Goal: Information Seeking & Learning: Check status

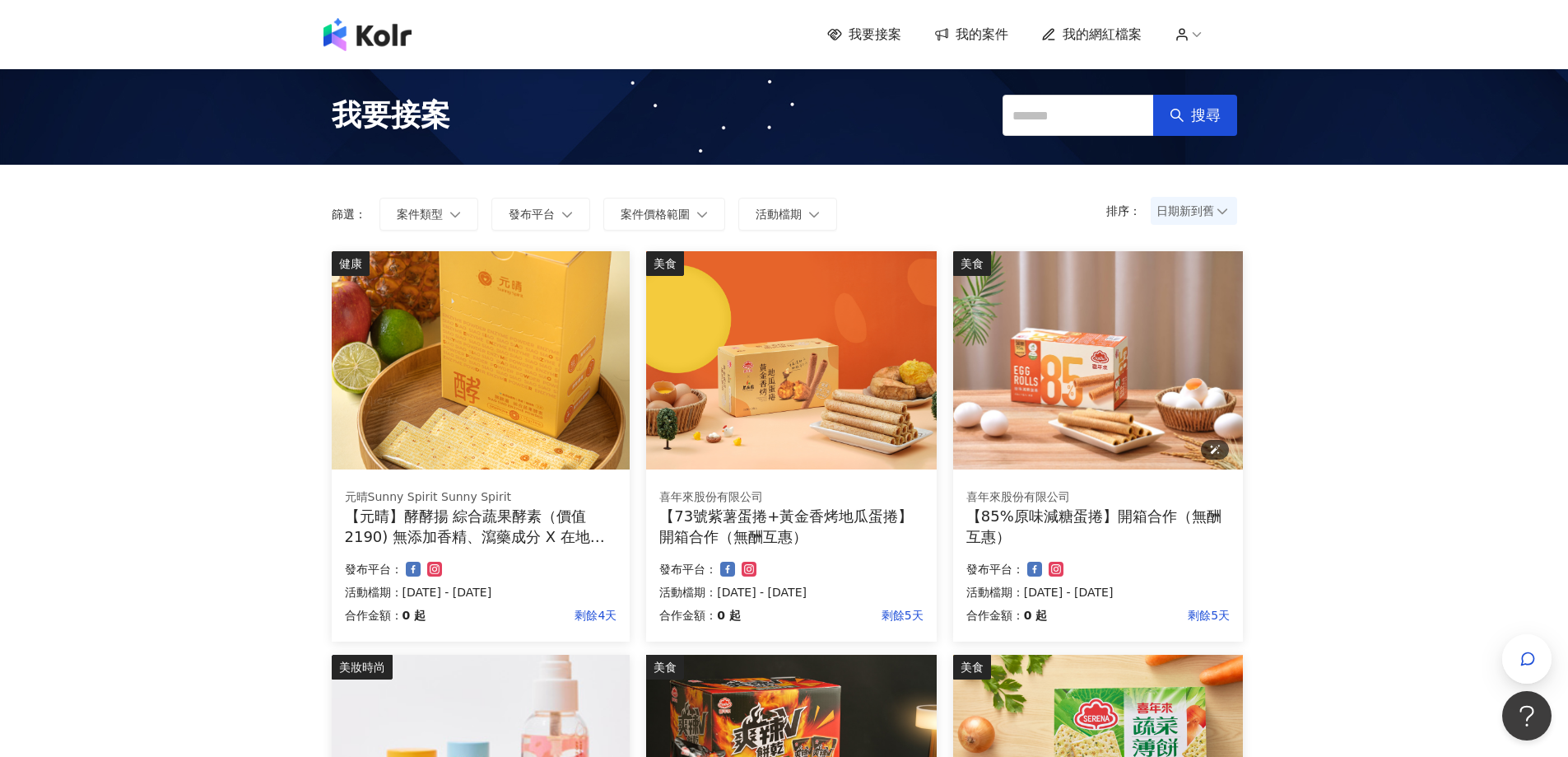
click at [1159, 429] on img at bounding box center [1098, 361] width 290 height 218
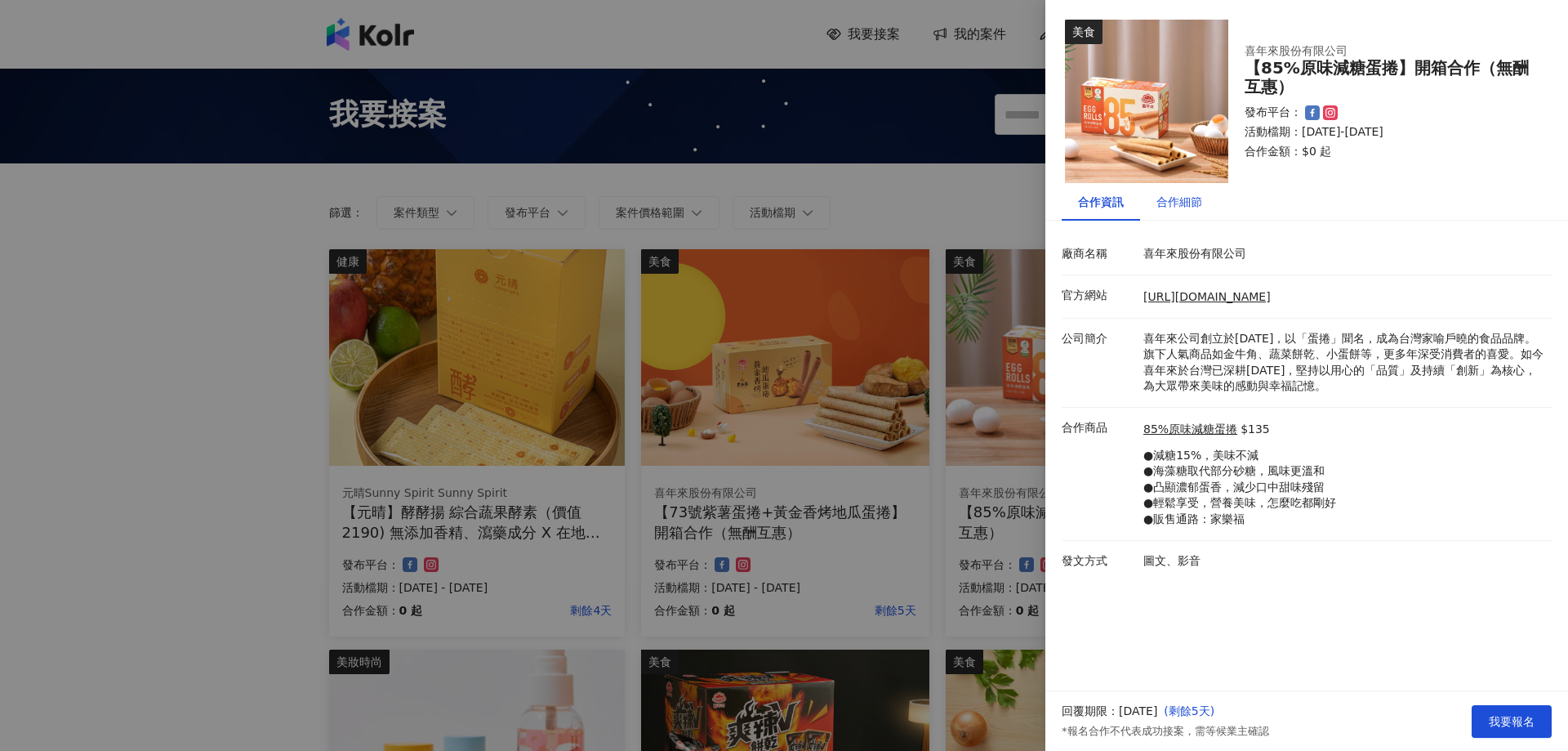
click at [1176, 207] on div "合作細節" at bounding box center [1179, 202] width 46 height 18
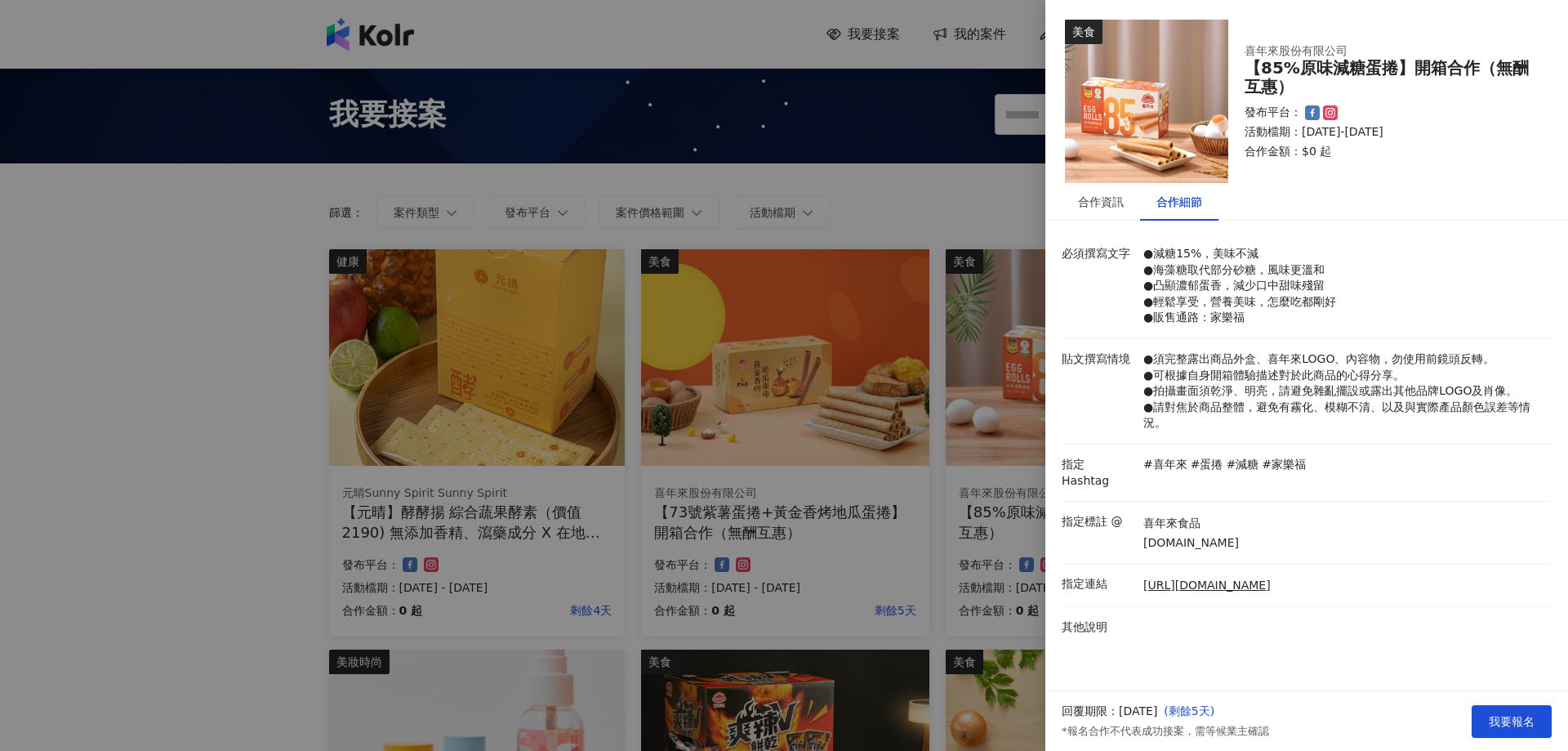
click at [12, 190] on div at bounding box center [784, 376] width 1568 height 751
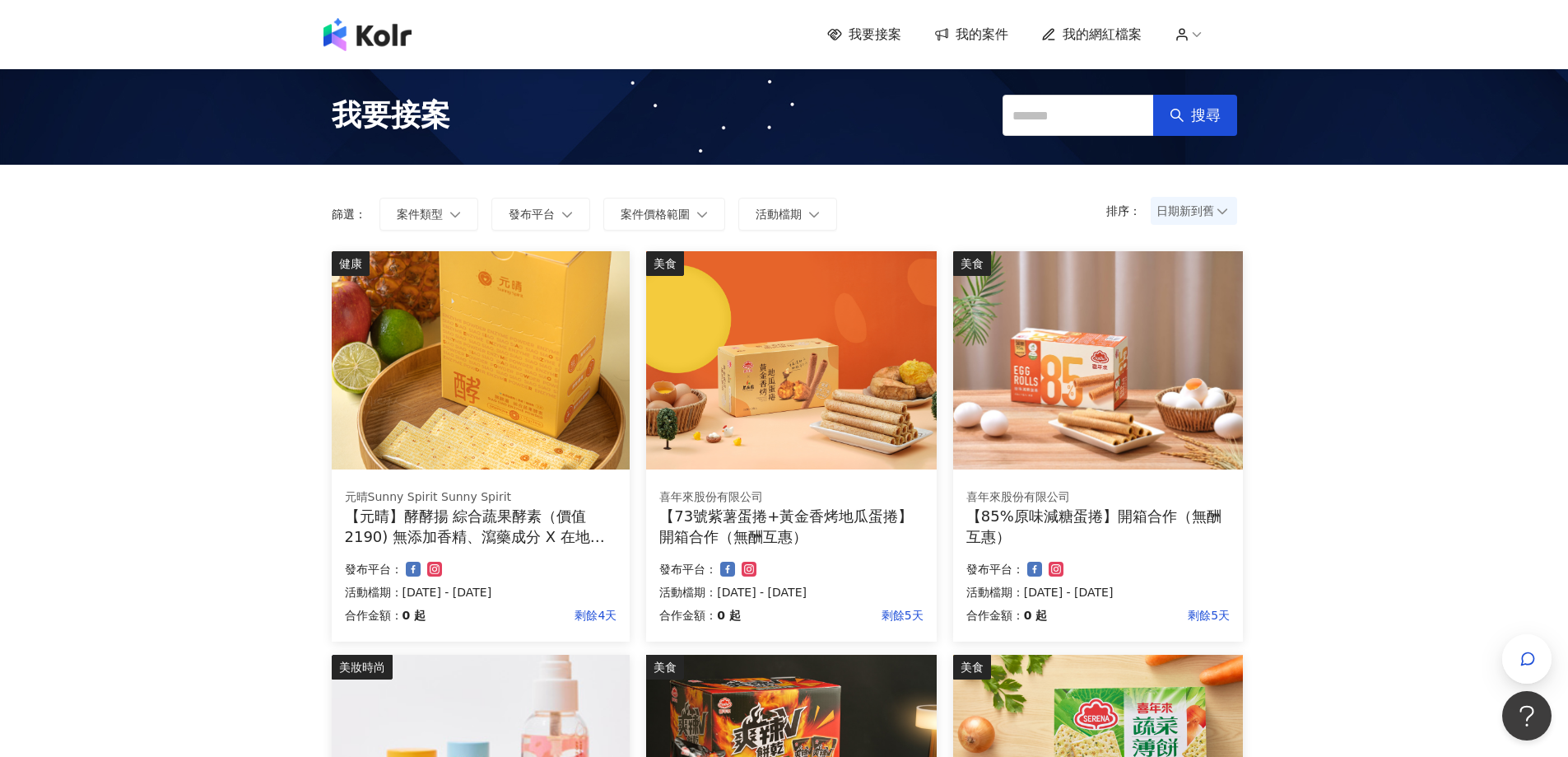
click at [987, 30] on span "我的案件" at bounding box center [982, 35] width 53 height 18
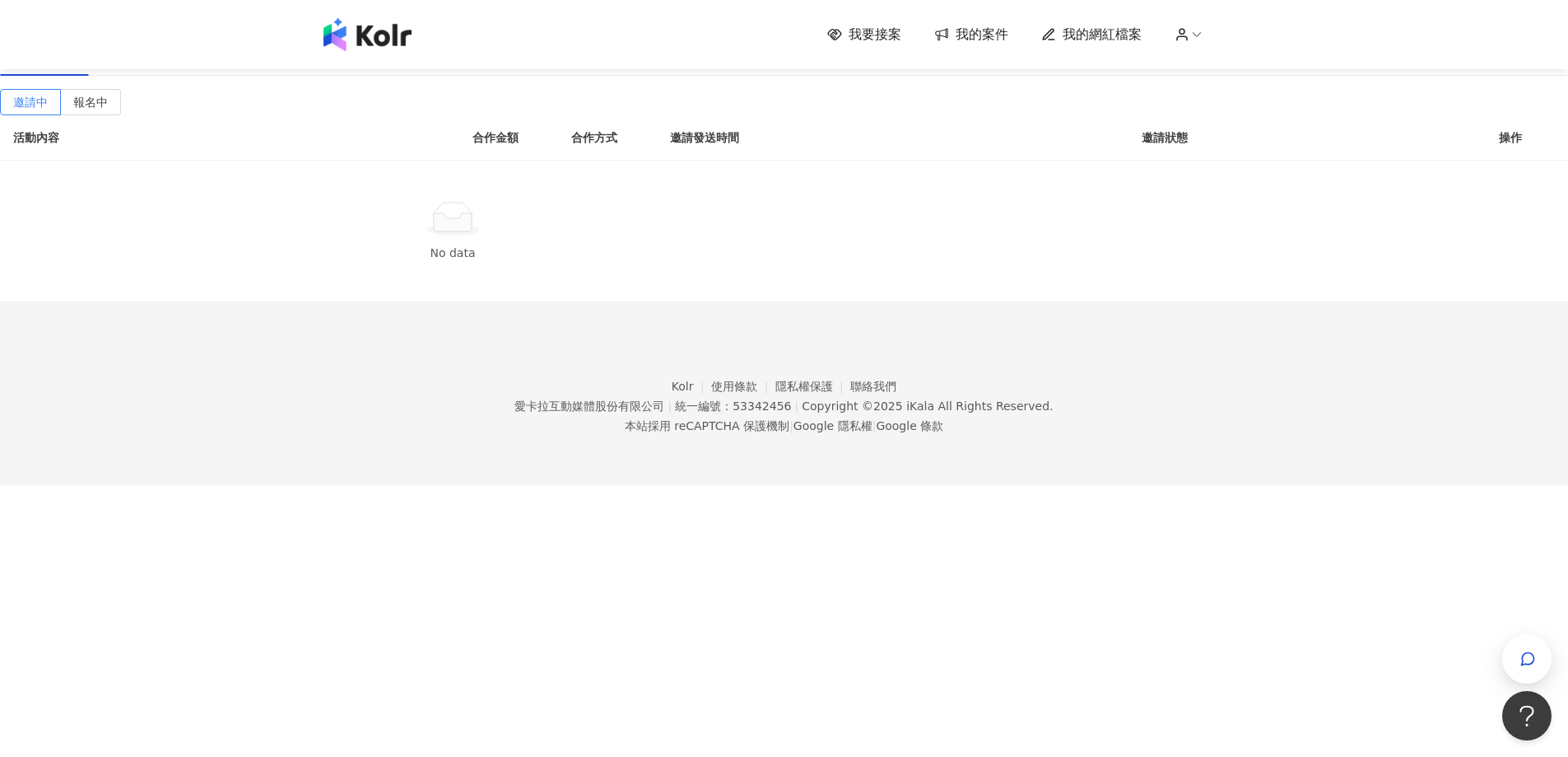
click at [175, 76] on div "進行中(4)" at bounding box center [133, 56] width 84 height 38
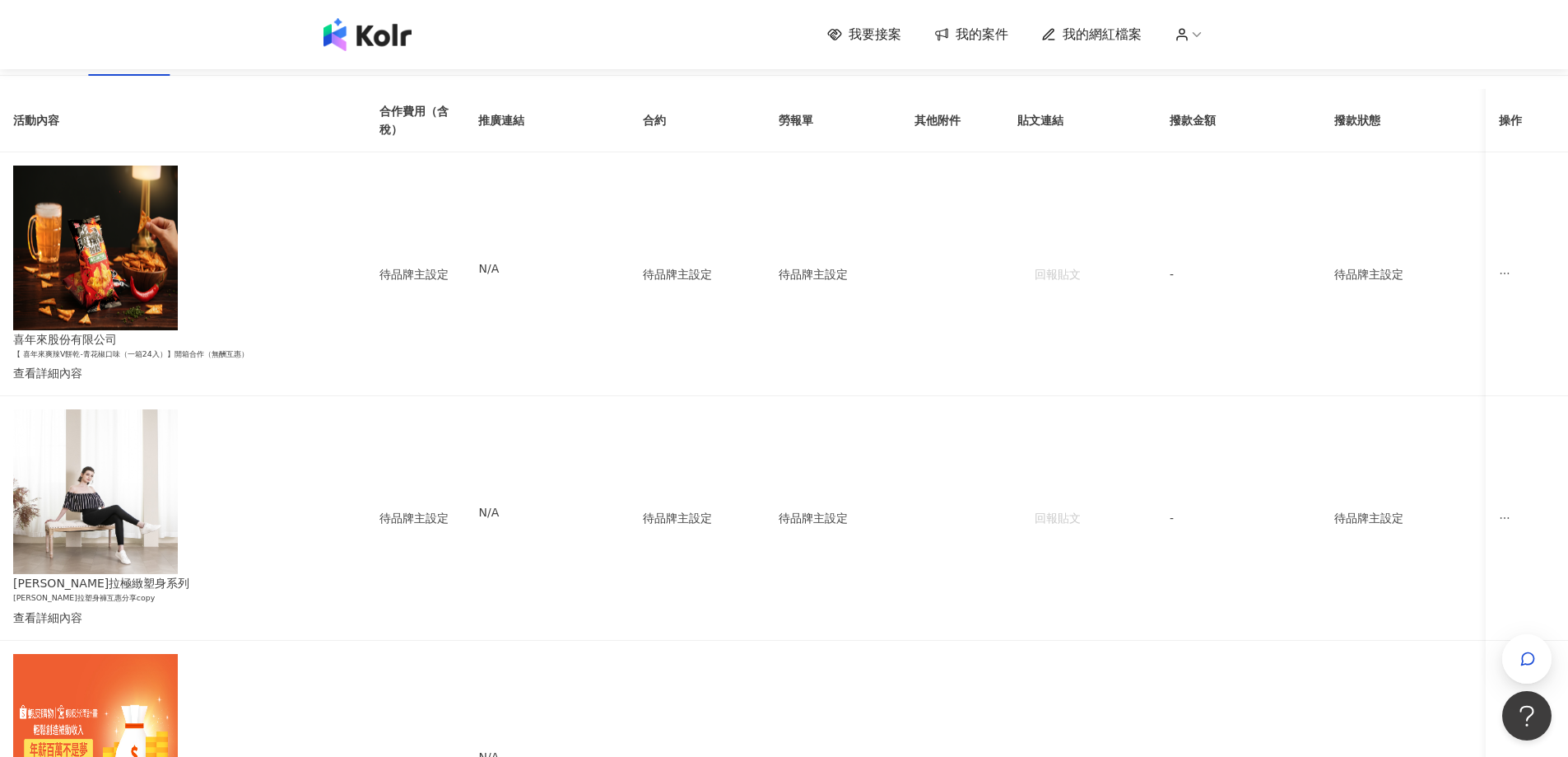
click at [250, 66] on div "已結束(81)" at bounding box center [220, 56] width 58 height 18
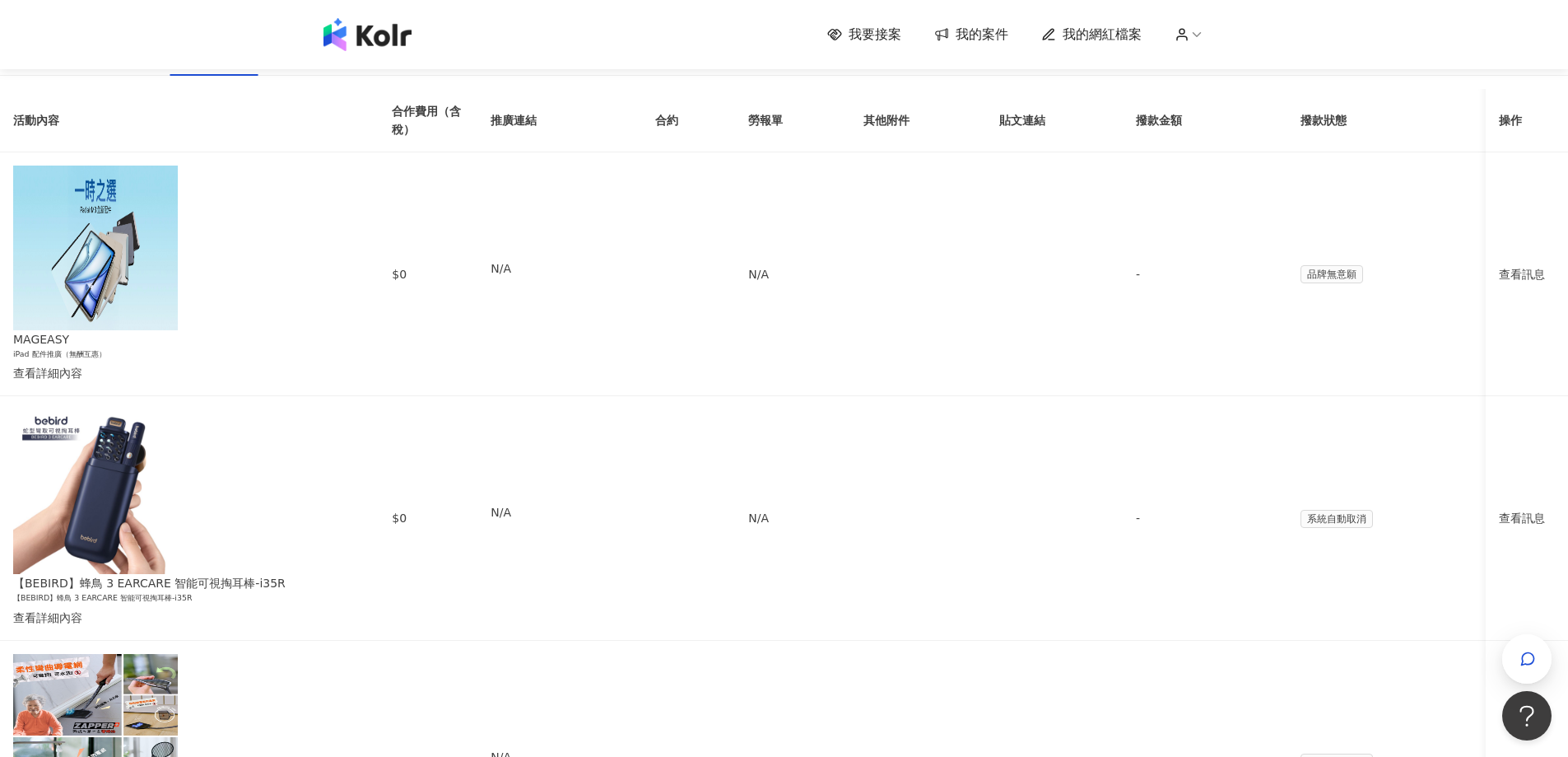
click at [159, 66] on div "進行中(4)" at bounding box center [133, 56] width 51 height 18
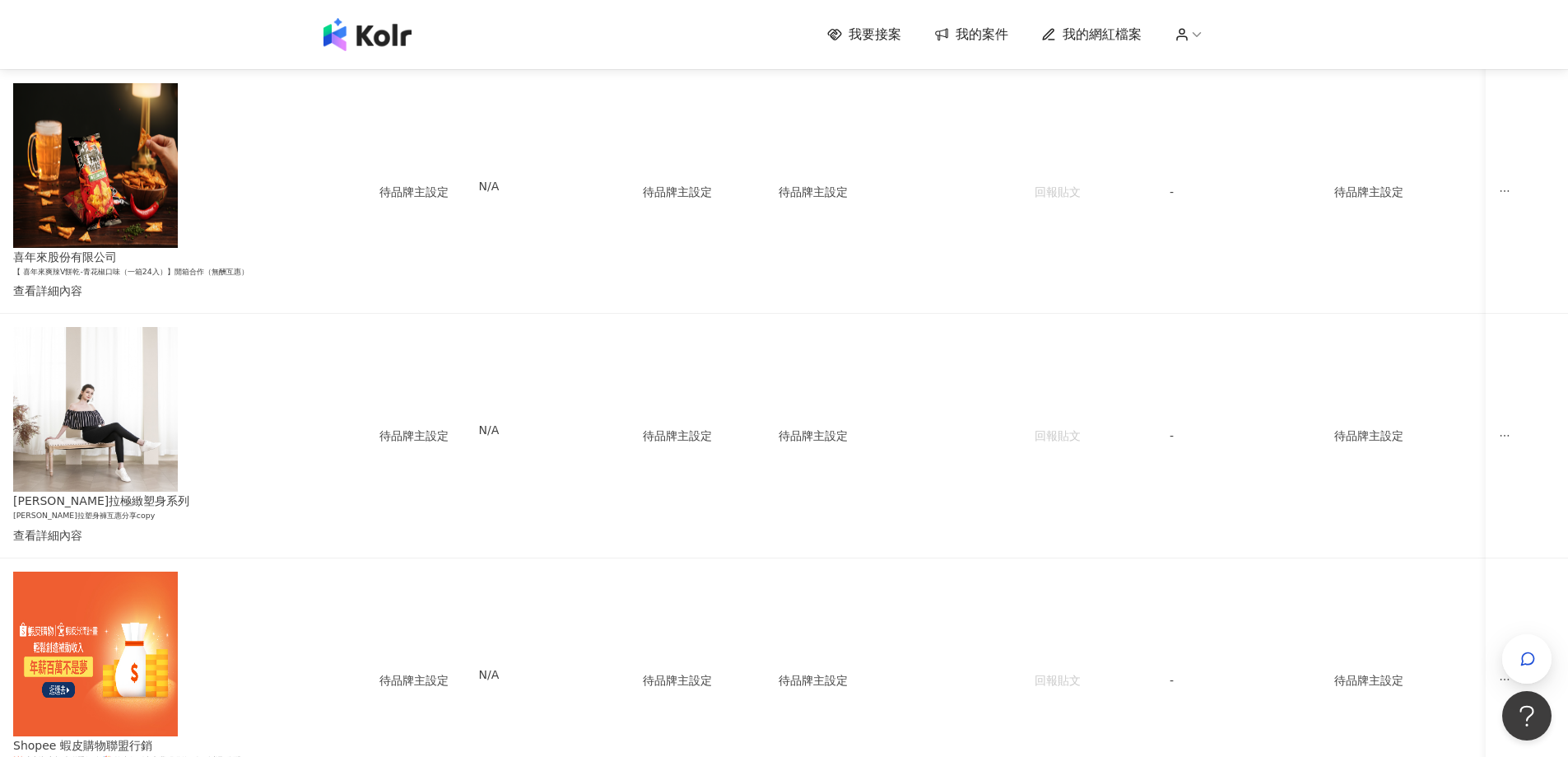
click at [360, 43] on img at bounding box center [368, 34] width 88 height 33
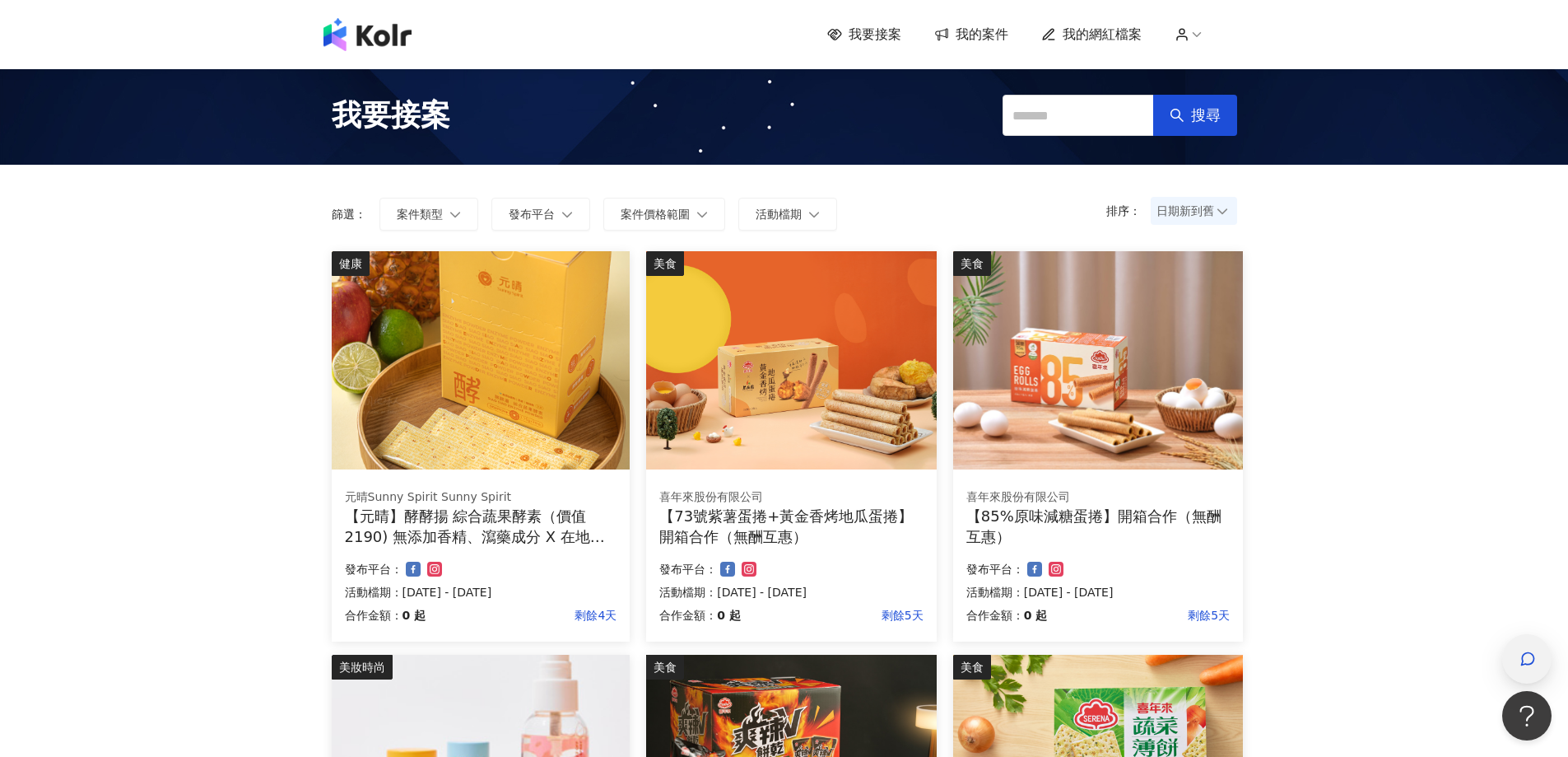
click at [1539, 659] on div "button" at bounding box center [1527, 659] width 49 height 49
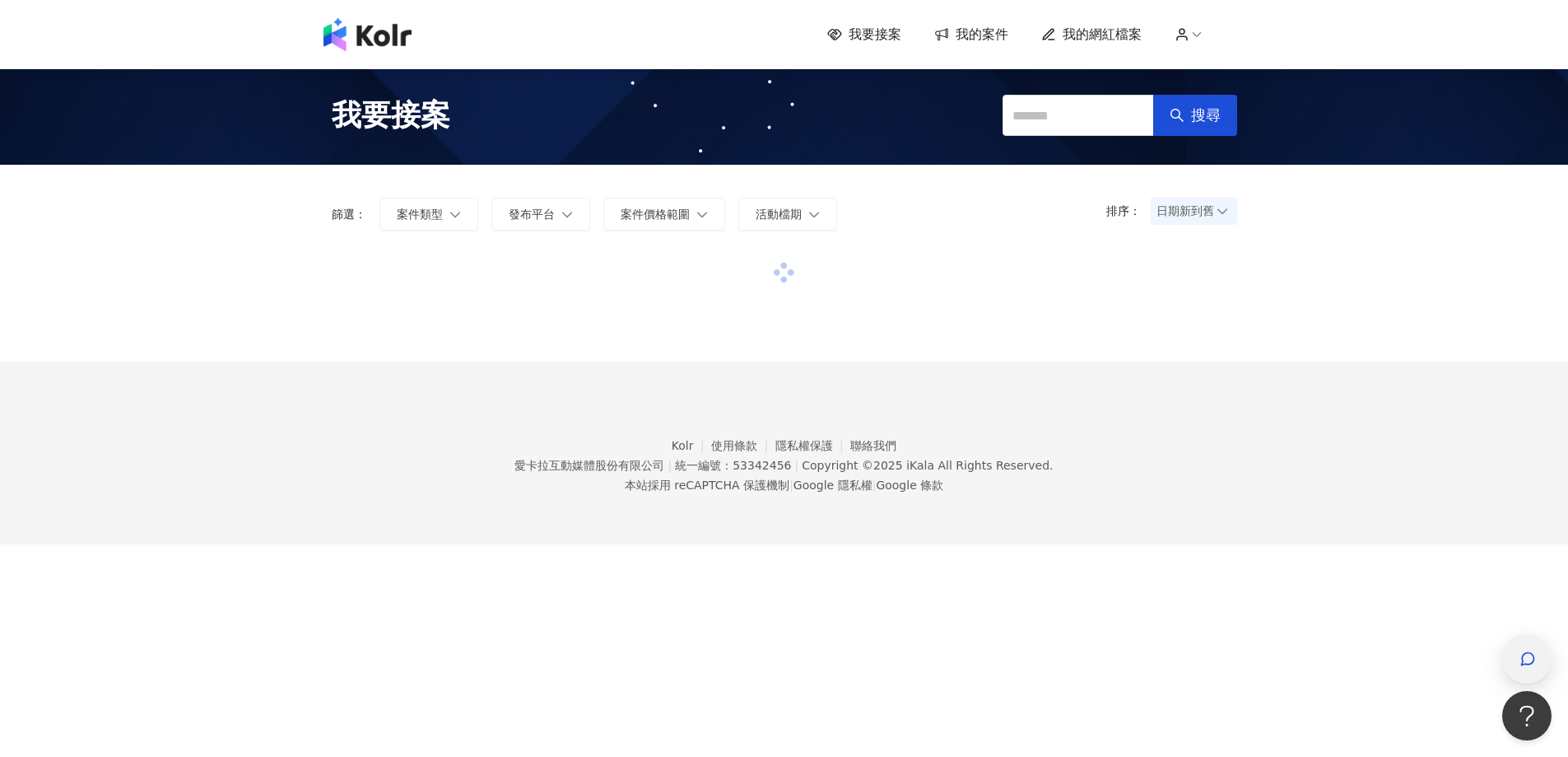
click at [1522, 655] on icon "button" at bounding box center [1528, 659] width 16 height 16
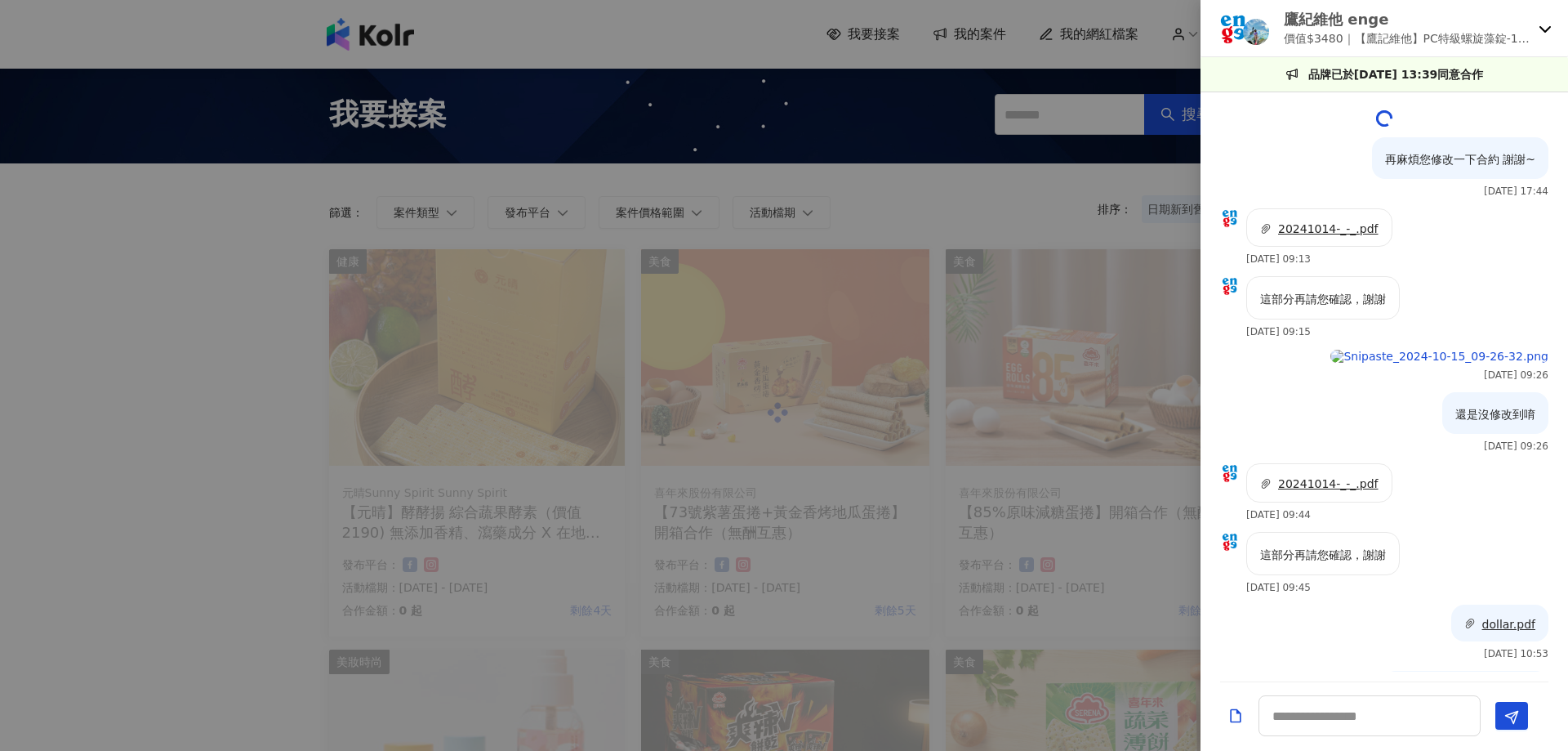
click at [1543, 25] on icon at bounding box center [1545, 28] width 13 height 13
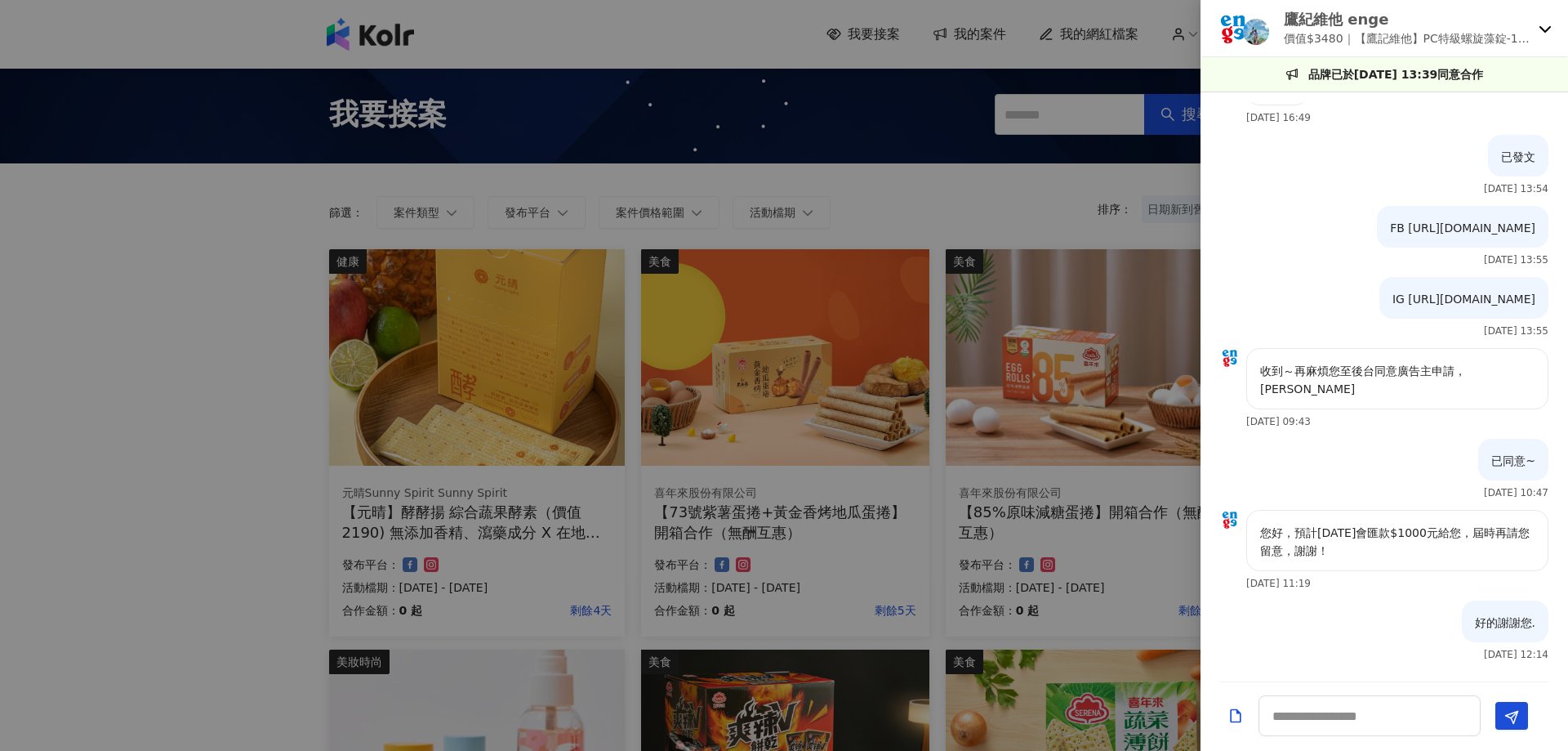
click at [878, 197] on div at bounding box center [784, 376] width 1568 height 751
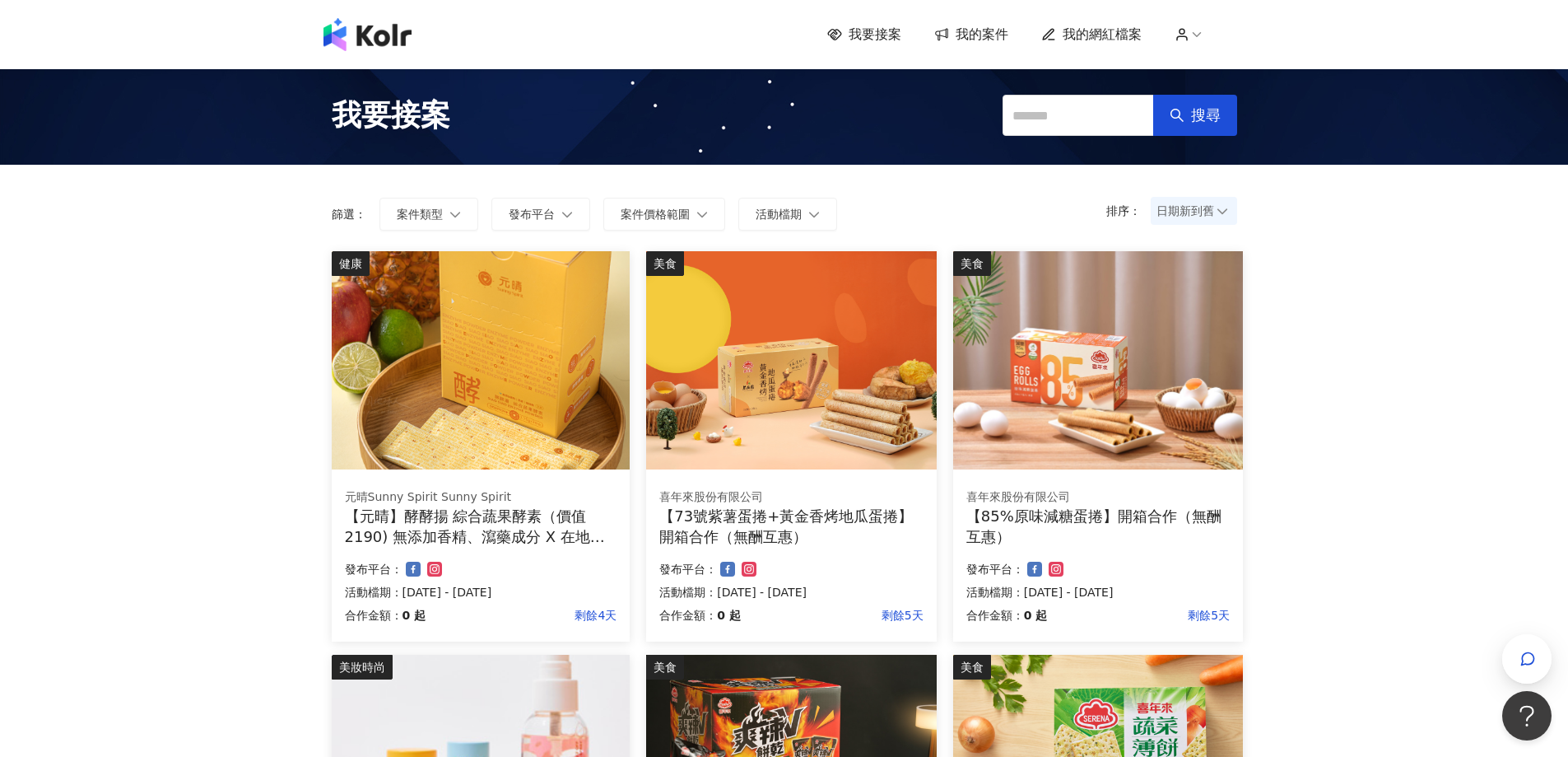
click at [1196, 29] on icon at bounding box center [1197, 34] width 15 height 15
click at [1224, 66] on link "帳戶設定" at bounding box center [1237, 64] width 47 height 13
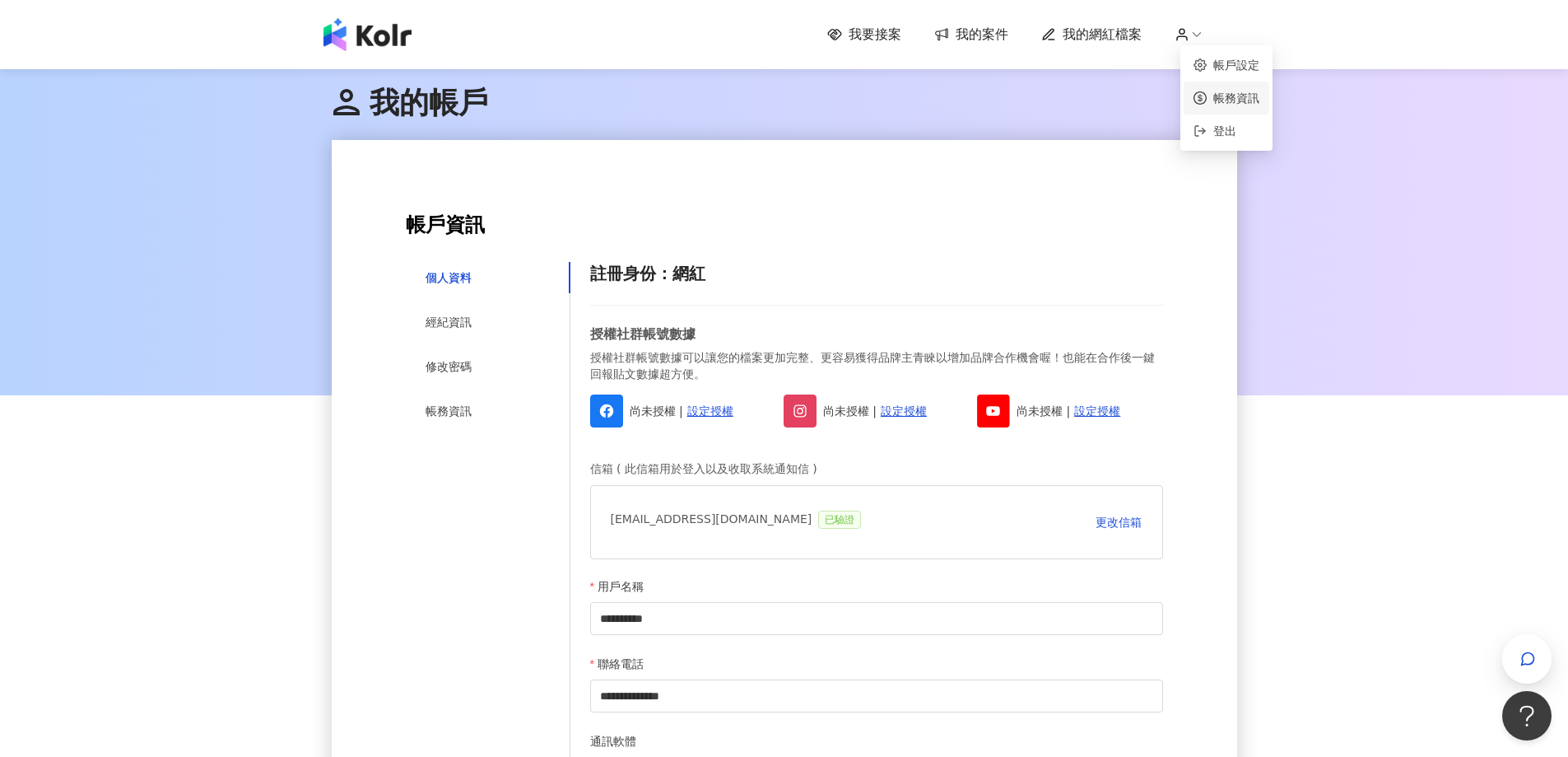
click at [1228, 92] on link "帳務資訊" at bounding box center [1237, 98] width 47 height 13
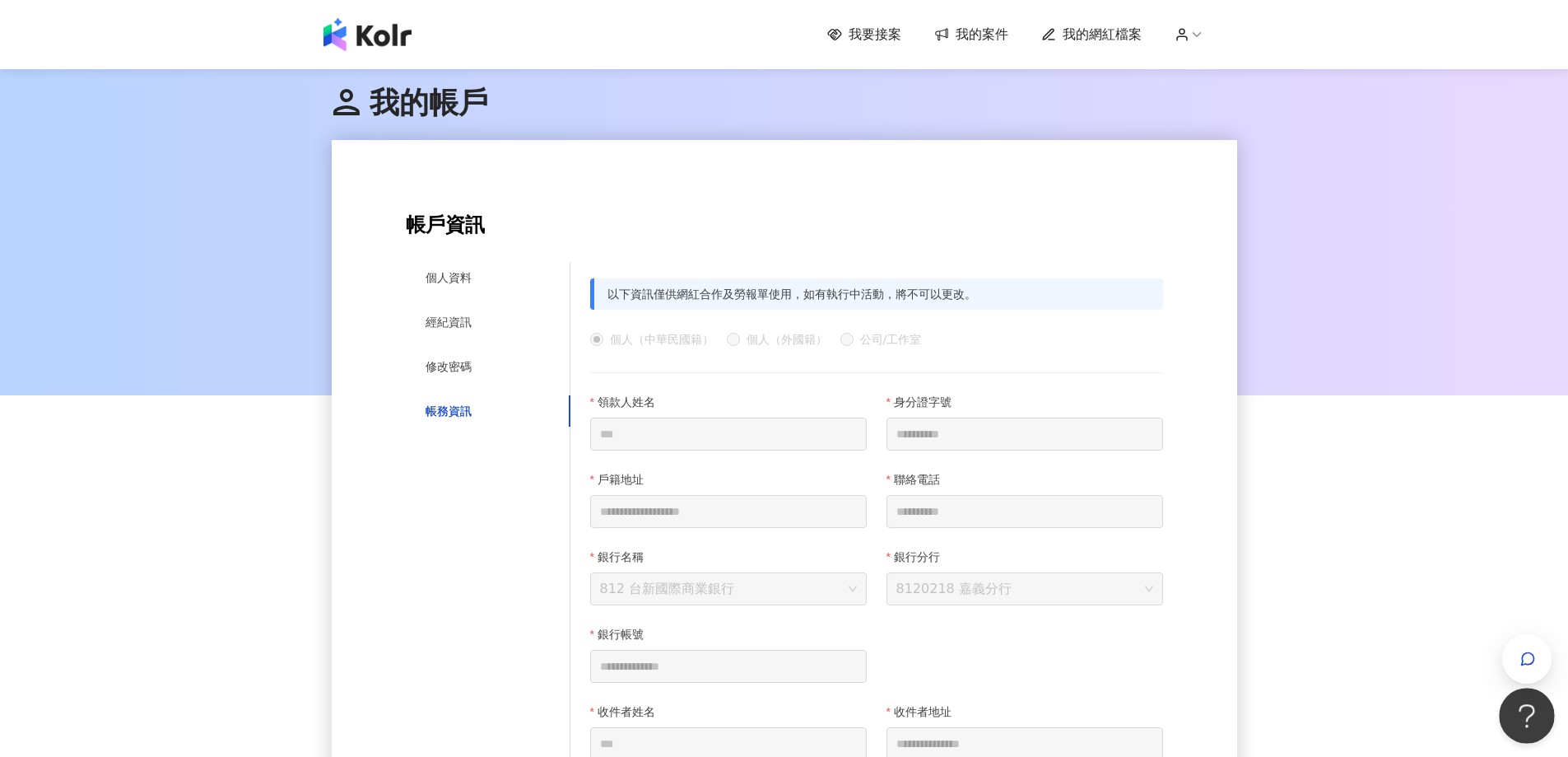
click at [1529, 710] on button "Open Beacon popover" at bounding box center [1523, 711] width 49 height 49
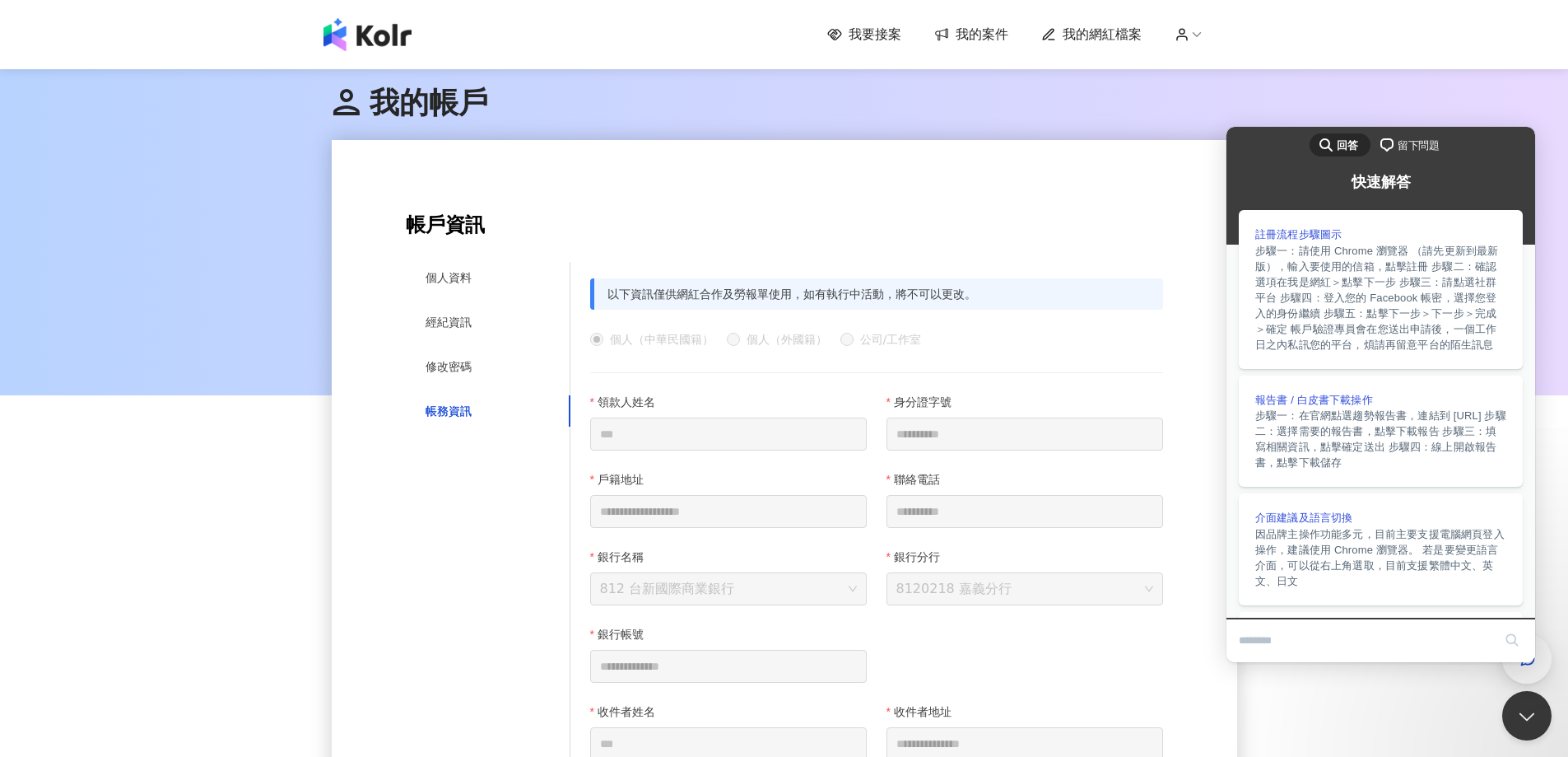
click at [1334, 643] on input "Search Doc articles" at bounding box center [1365, 641] width 253 height 35
type input "*"
type input "******"
click button "search" at bounding box center [1512, 639] width 26 height 26
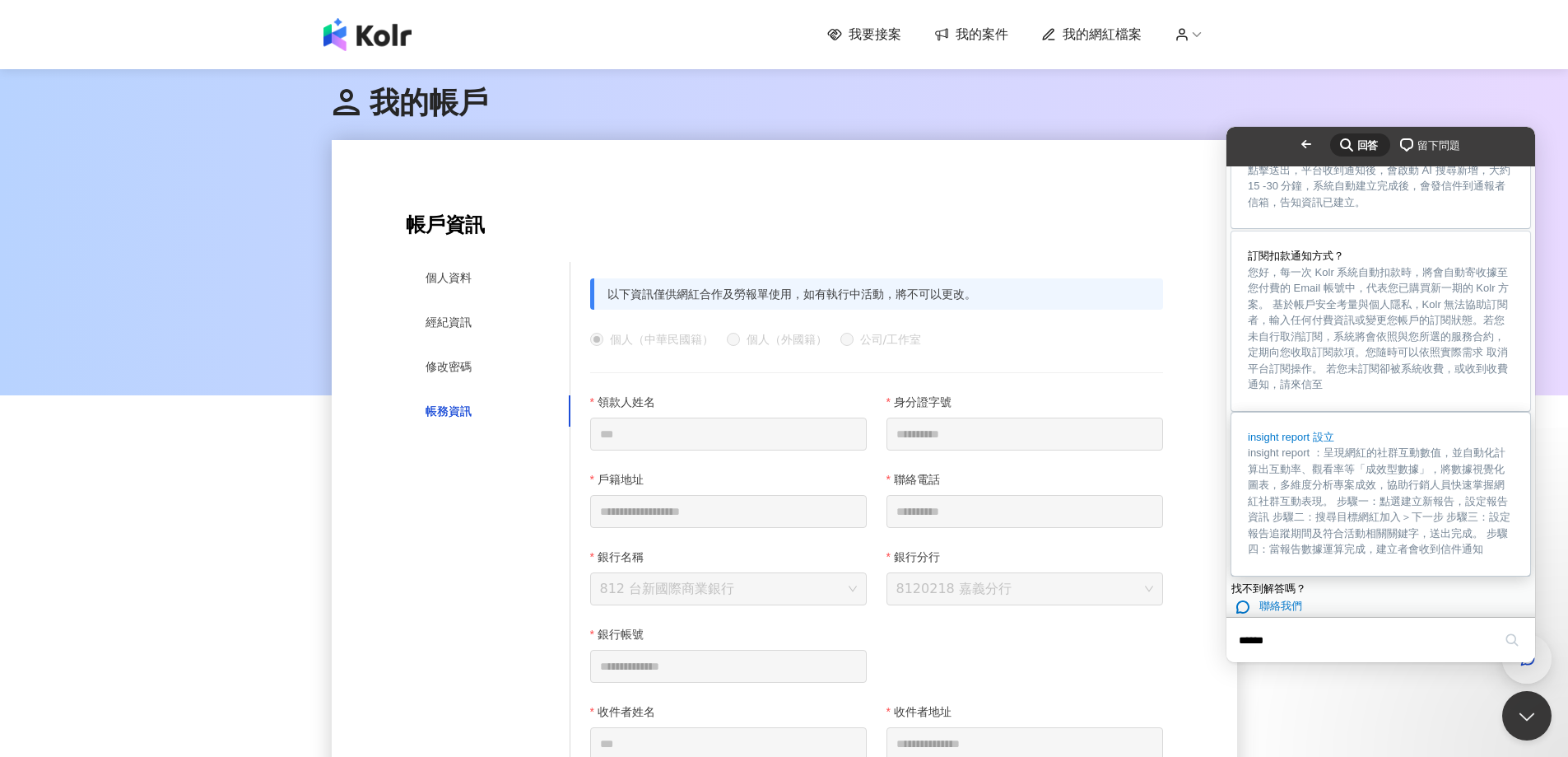
scroll to position [1453, 0]
click at [1286, 600] on span "聯絡我們" at bounding box center [1281, 606] width 43 height 13
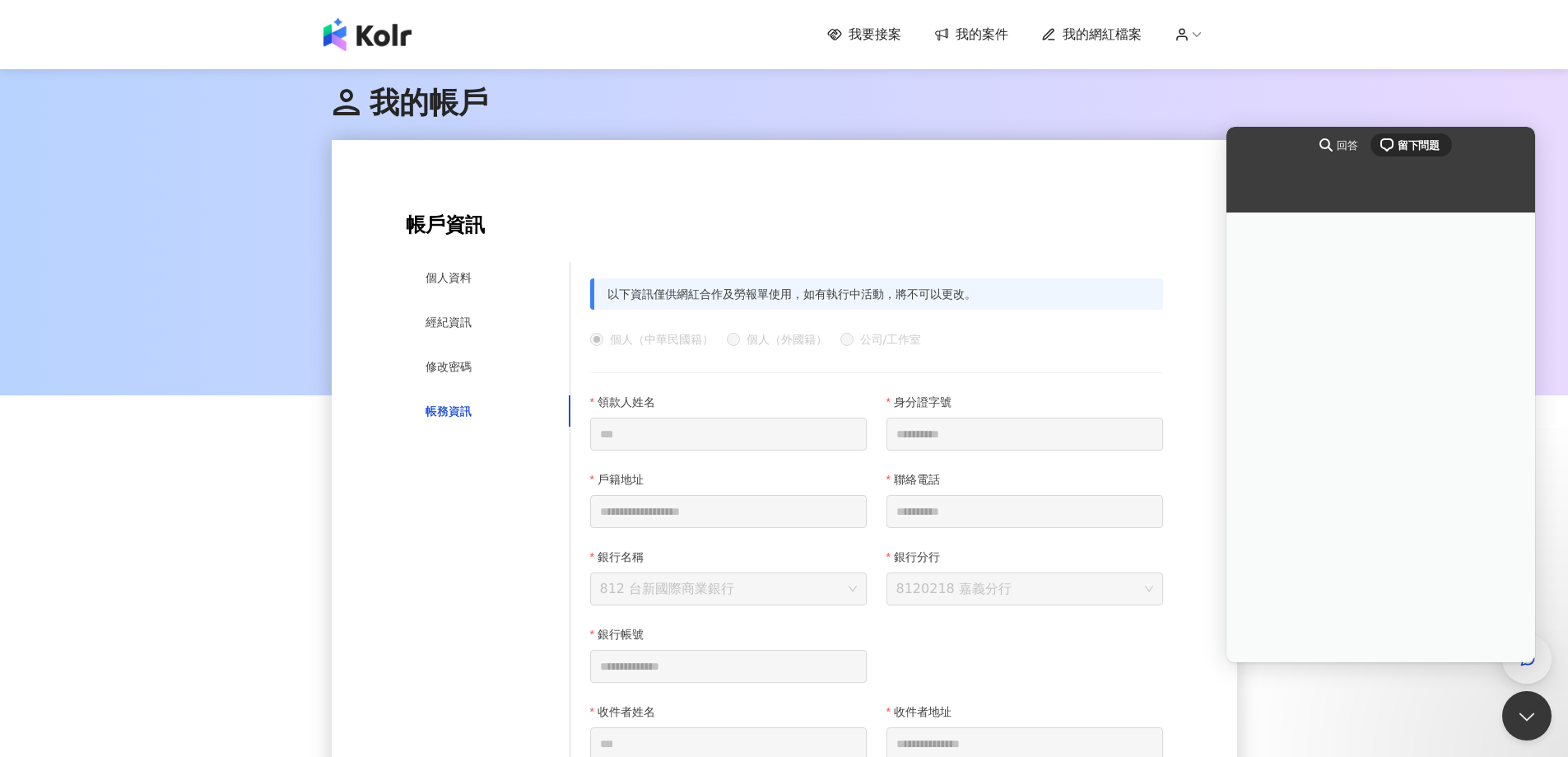
scroll to position [0, 0]
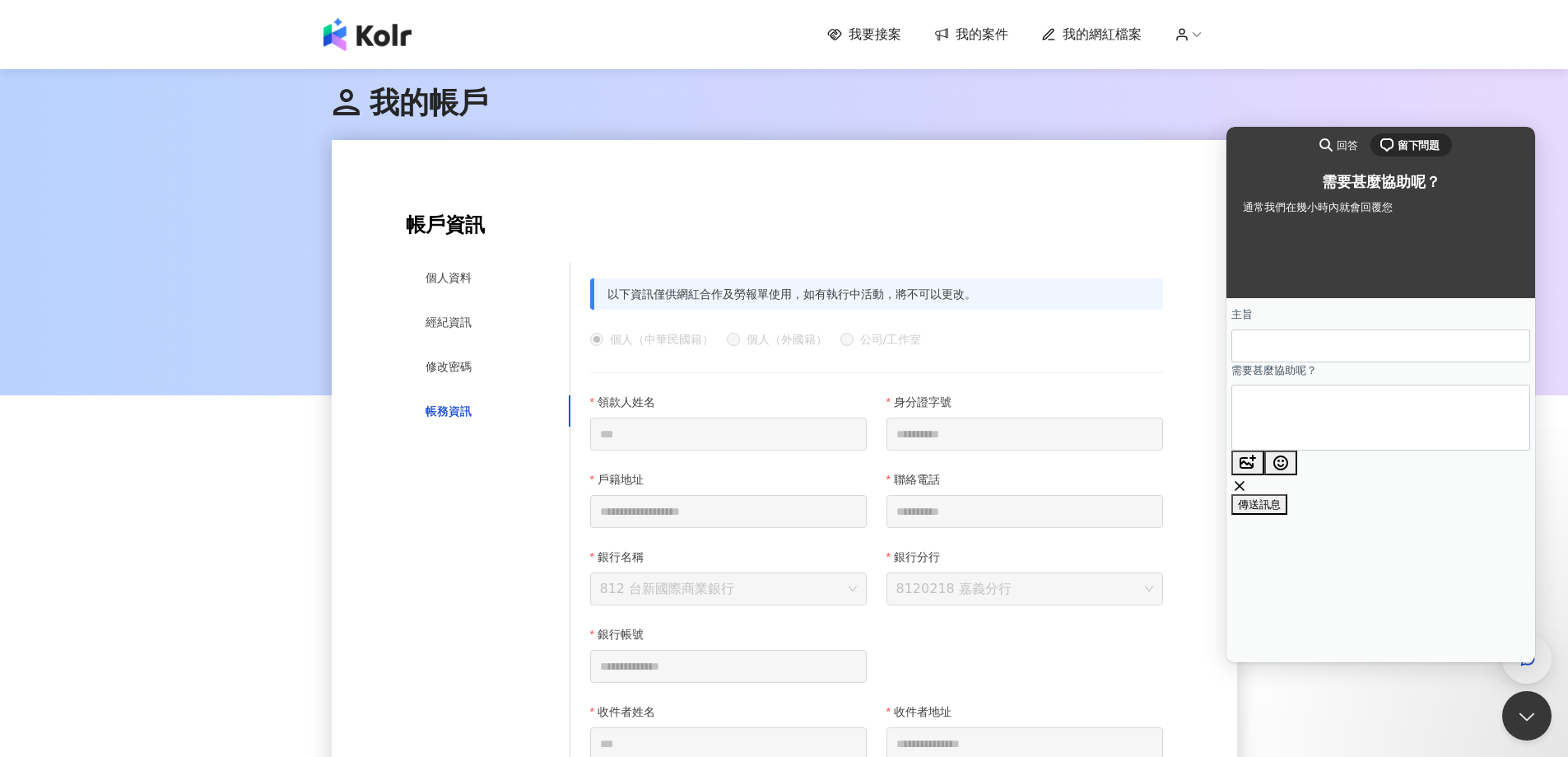
click at [1303, 353] on input "主旨" at bounding box center [1381, 345] width 273 height 30
type input "*"
type input "****"
click at [1296, 404] on textarea "需要甚麼協助呢？" at bounding box center [1307, 418] width 124 height 64
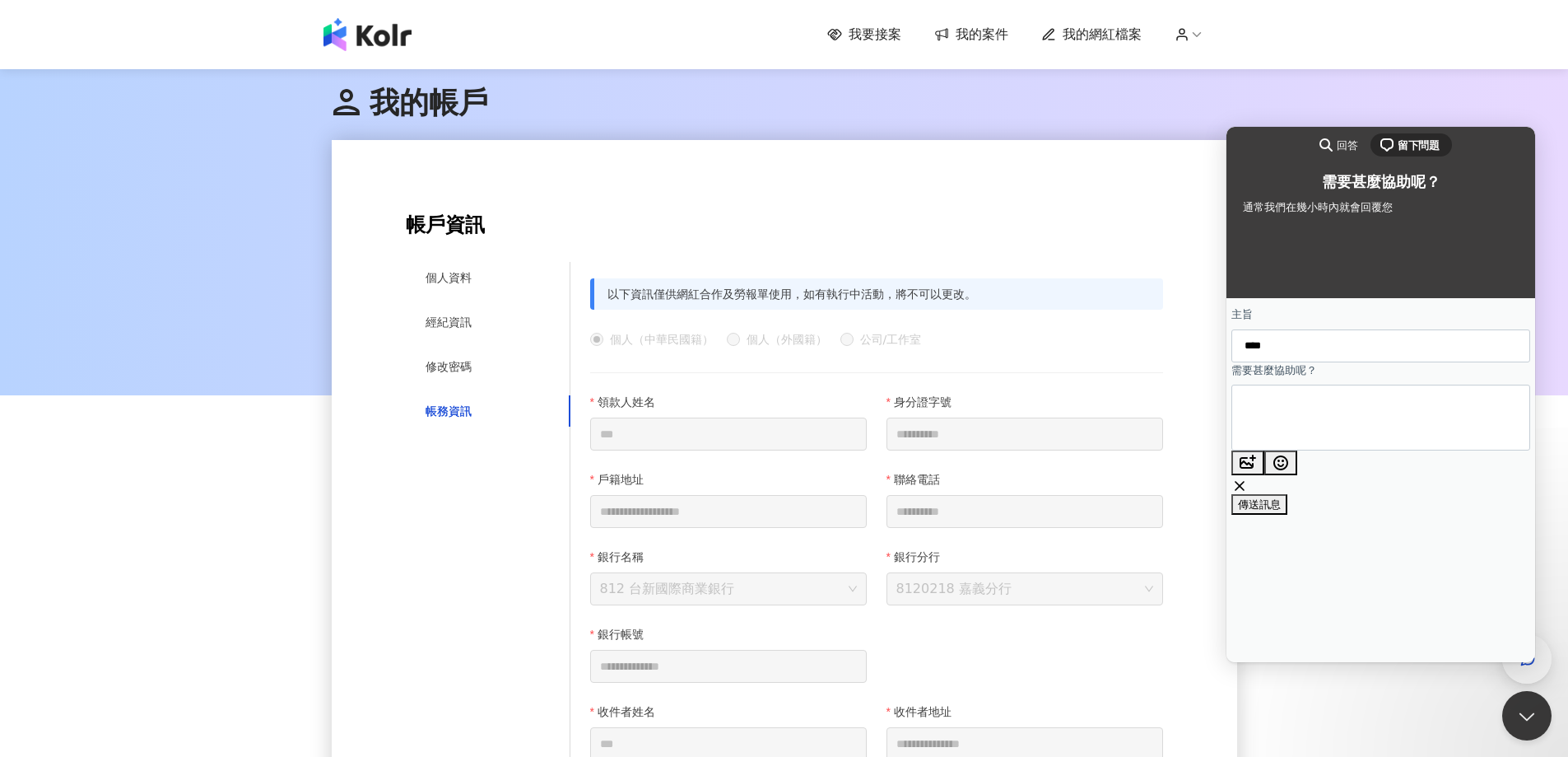
type textarea "*"
click at [1336, 433] on textarea "**" at bounding box center [1307, 418] width 124 height 64
type textarea "*"
type textarea "**********"
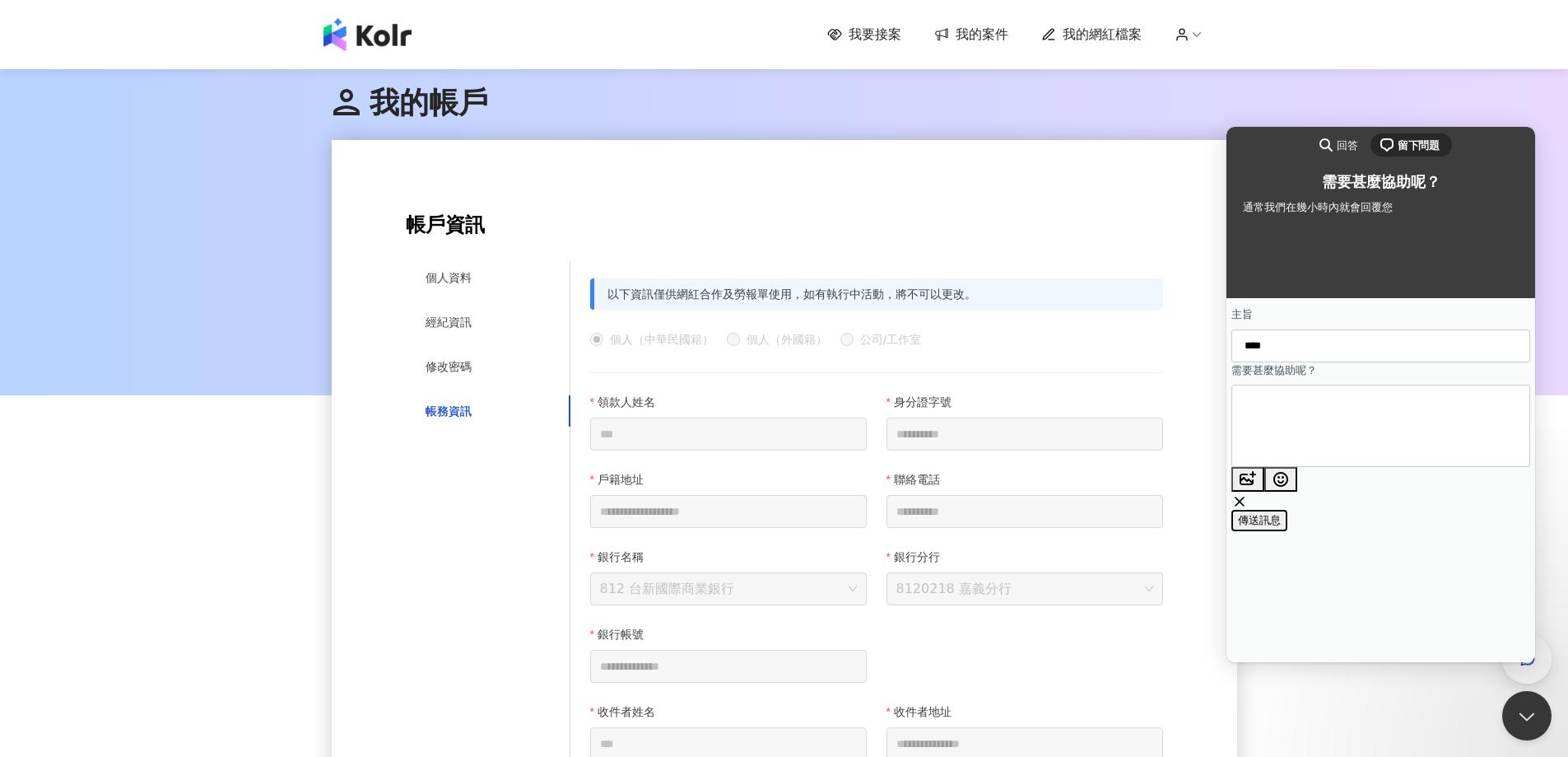
click at [1281, 526] on span "傳送訊息" at bounding box center [1259, 520] width 43 height 13
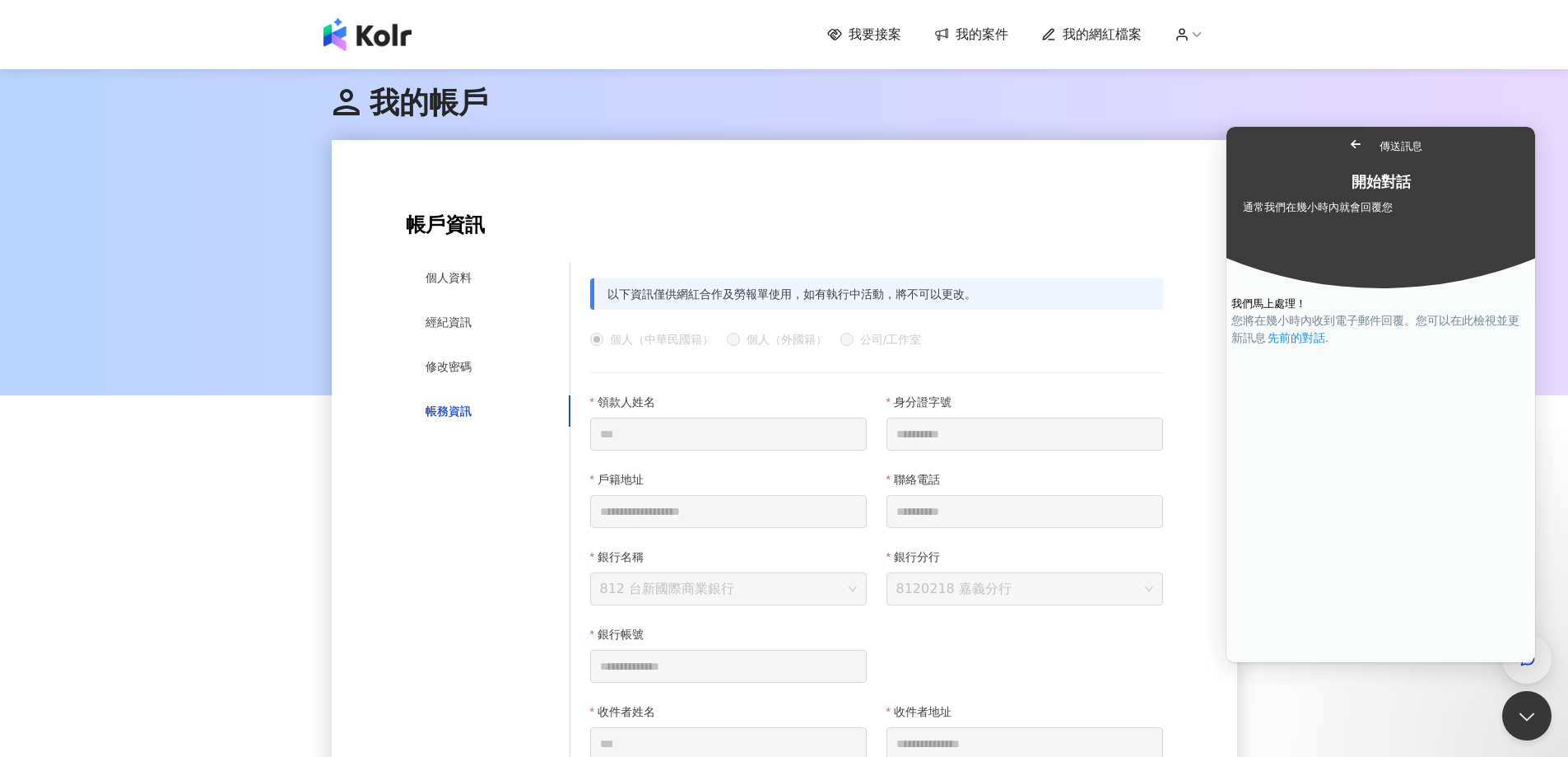
click at [1330, 346] on link "先前的對話 ." at bounding box center [1298, 337] width 64 height 17
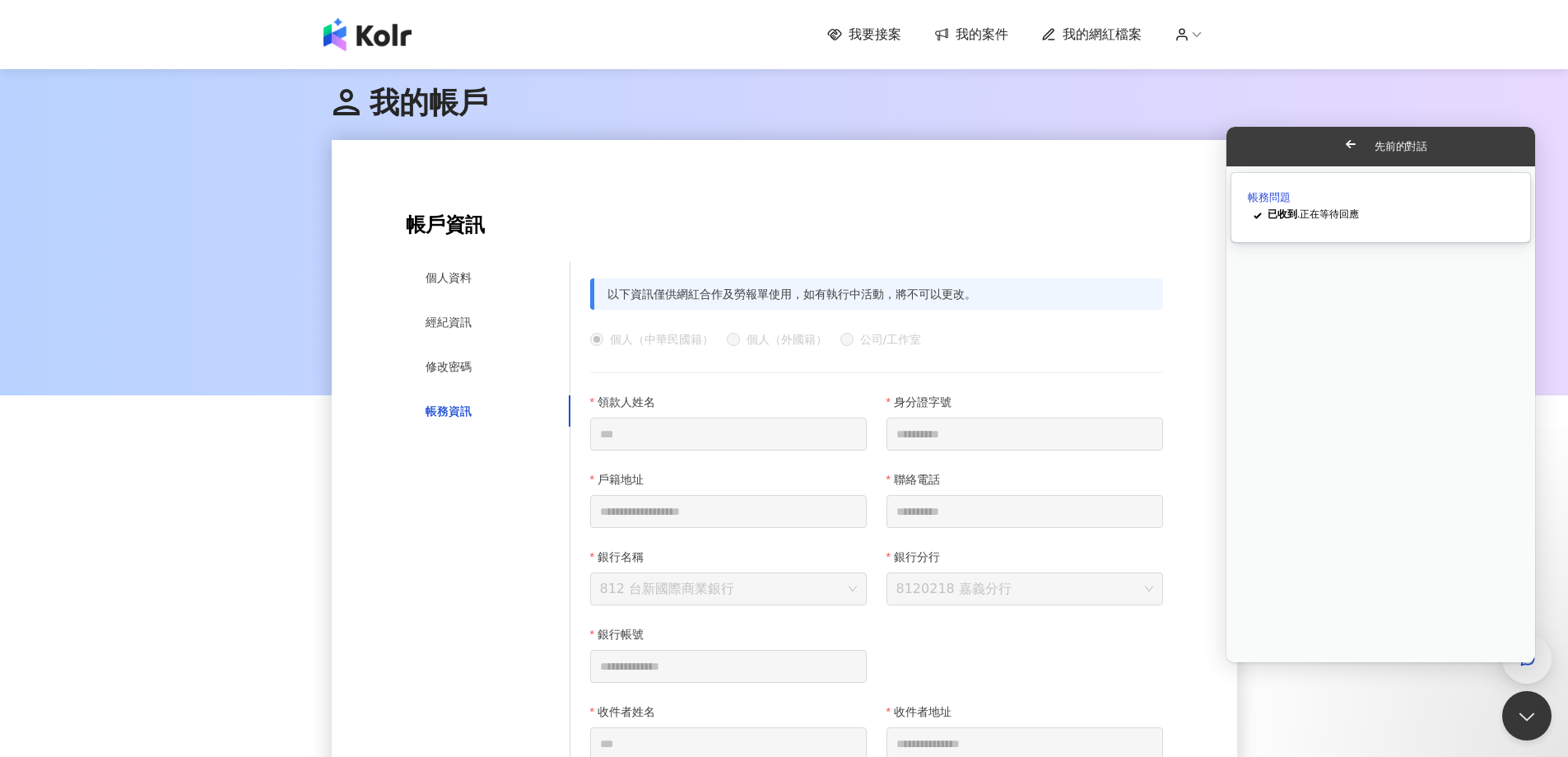
click at [1315, 218] on span "已收到 . 正在等待回應" at bounding box center [1313, 214] width 91 height 12
click at [1257, 663] on button "Close" at bounding box center [1242, 674] width 30 height 21
click at [1304, 225] on div "checkmark 已收到 . 正在等待回應" at bounding box center [1380, 216] width 266 height 20
click at [1411, 731] on div "請問合作費用如何計算呢? 收到款項有少" at bounding box center [1380, 739] width 307 height 16
click at [1257, 663] on button "Close" at bounding box center [1242, 674] width 30 height 21
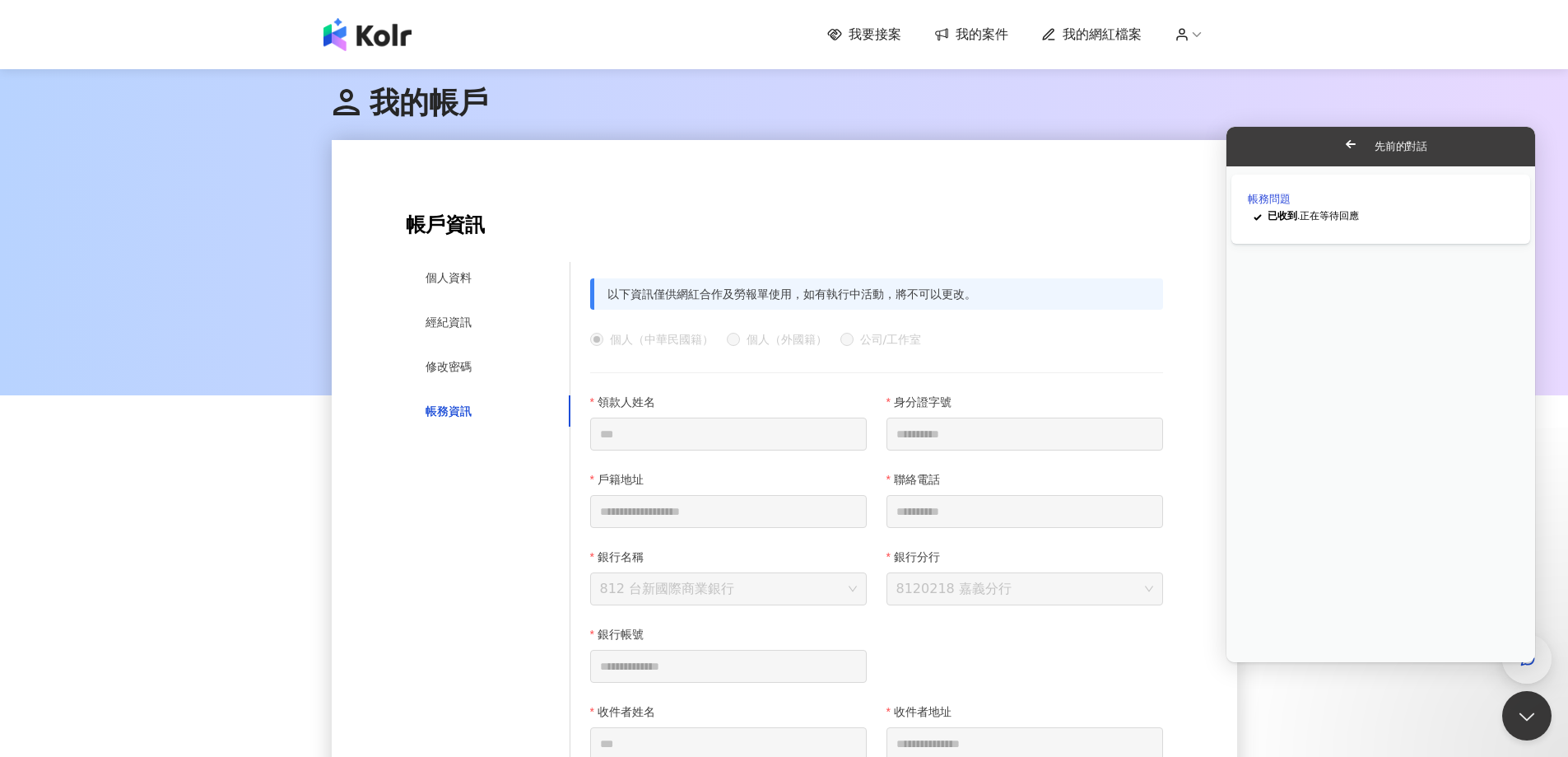
drag, startPoint x: 1238, startPoint y: 142, endPoint x: 2382, endPoint y: 239, distance: 1148.1
click at [1341, 142] on span "Go back" at bounding box center [1351, 144] width 20 height 20
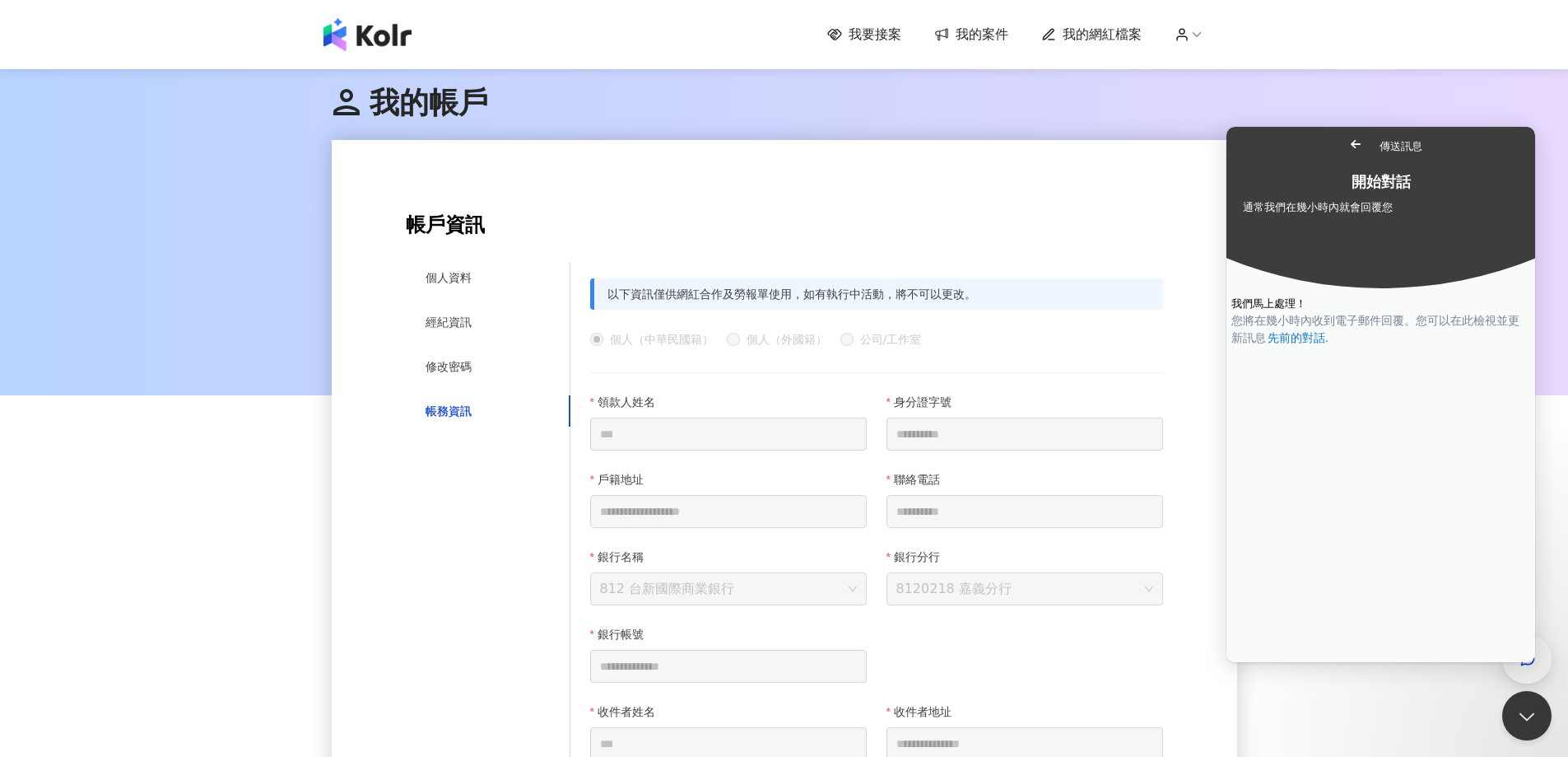
click at [1080, 132] on div "我的帳戶" at bounding box center [784, 103] width 905 height 74
click at [403, 38] on img at bounding box center [368, 34] width 88 height 33
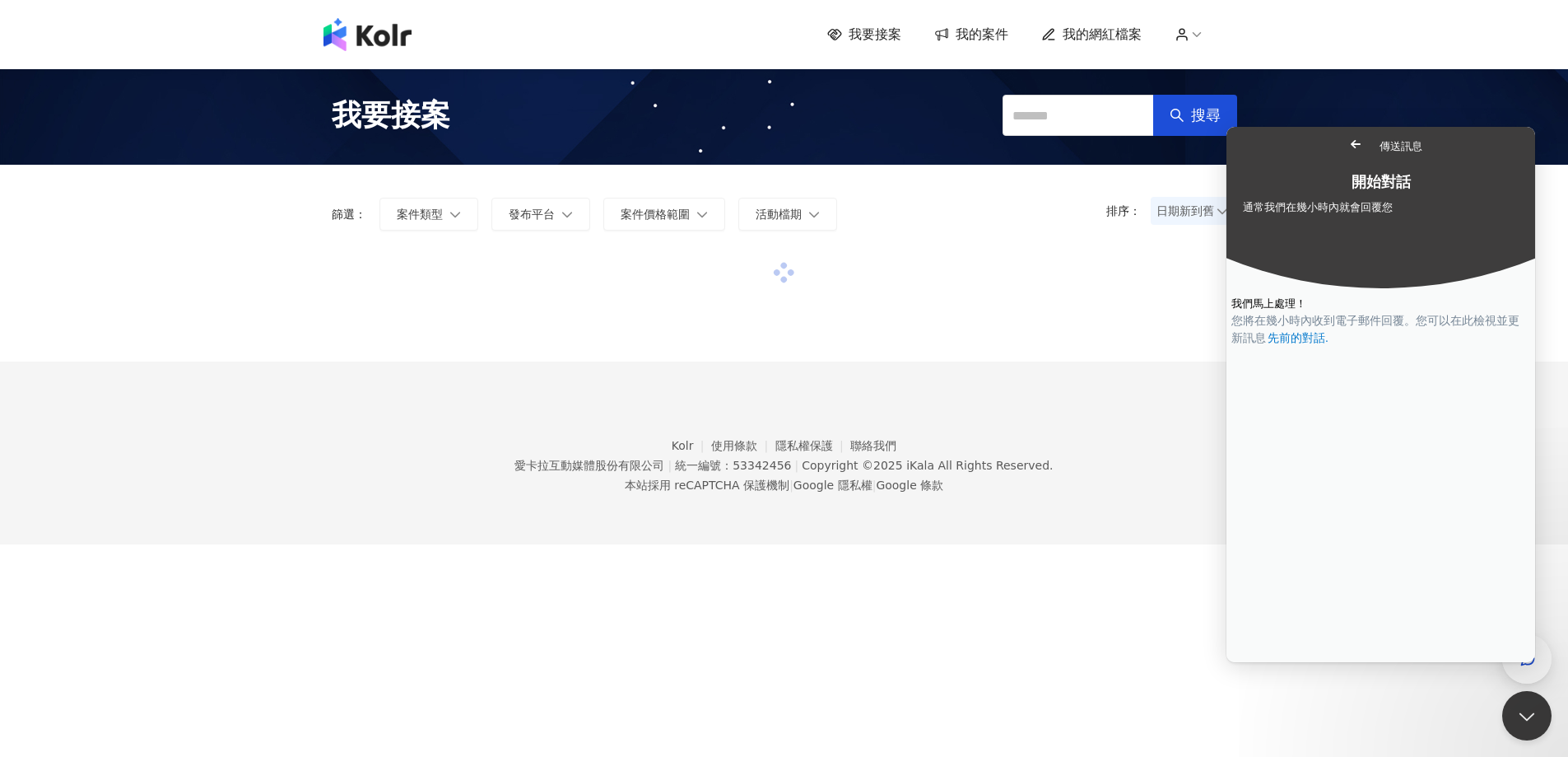
click at [1336, 146] on link "Go back" at bounding box center [1356, 144] width 40 height 23
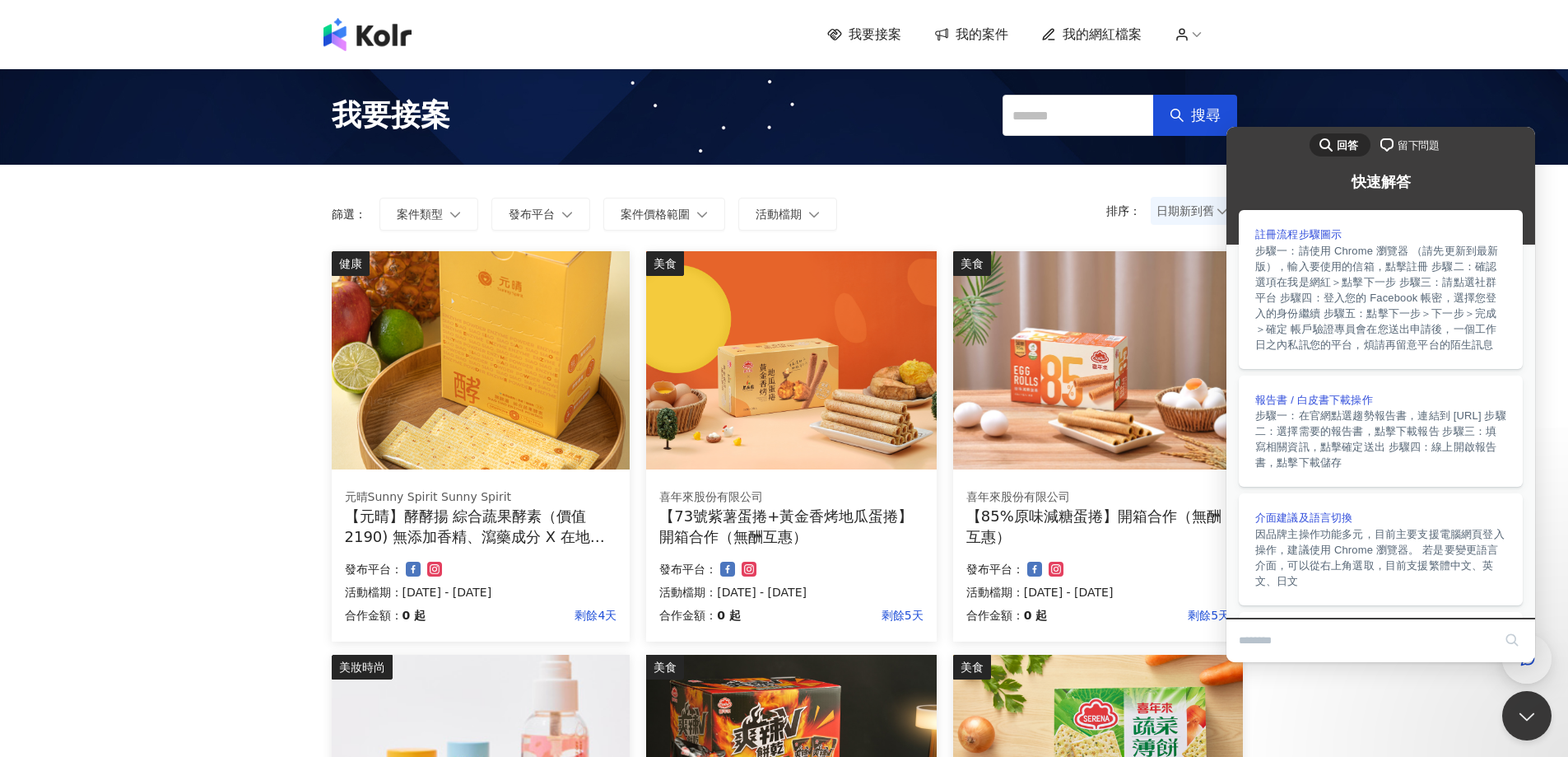
click at [978, 31] on span "我的案件" at bounding box center [982, 35] width 53 height 18
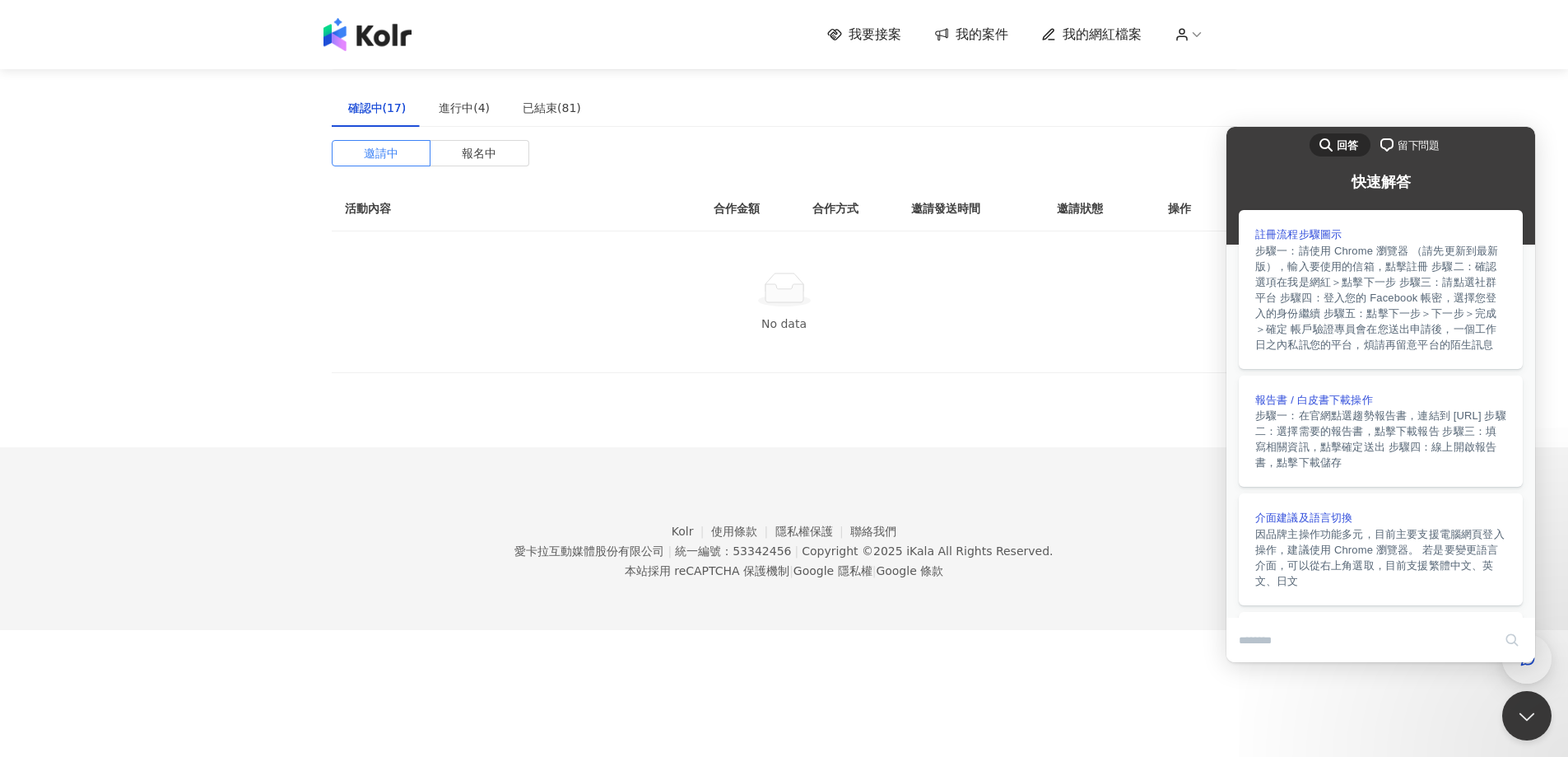
click at [843, 217] on th "合作方式" at bounding box center [849, 208] width 98 height 46
drag, startPoint x: 843, startPoint y: 208, endPoint x: 801, endPoint y: 198, distance: 43.2
click at [843, 208] on th "合作方式" at bounding box center [849, 208] width 98 height 46
click at [452, 120] on div "進行中(4)" at bounding box center [464, 107] width 84 height 38
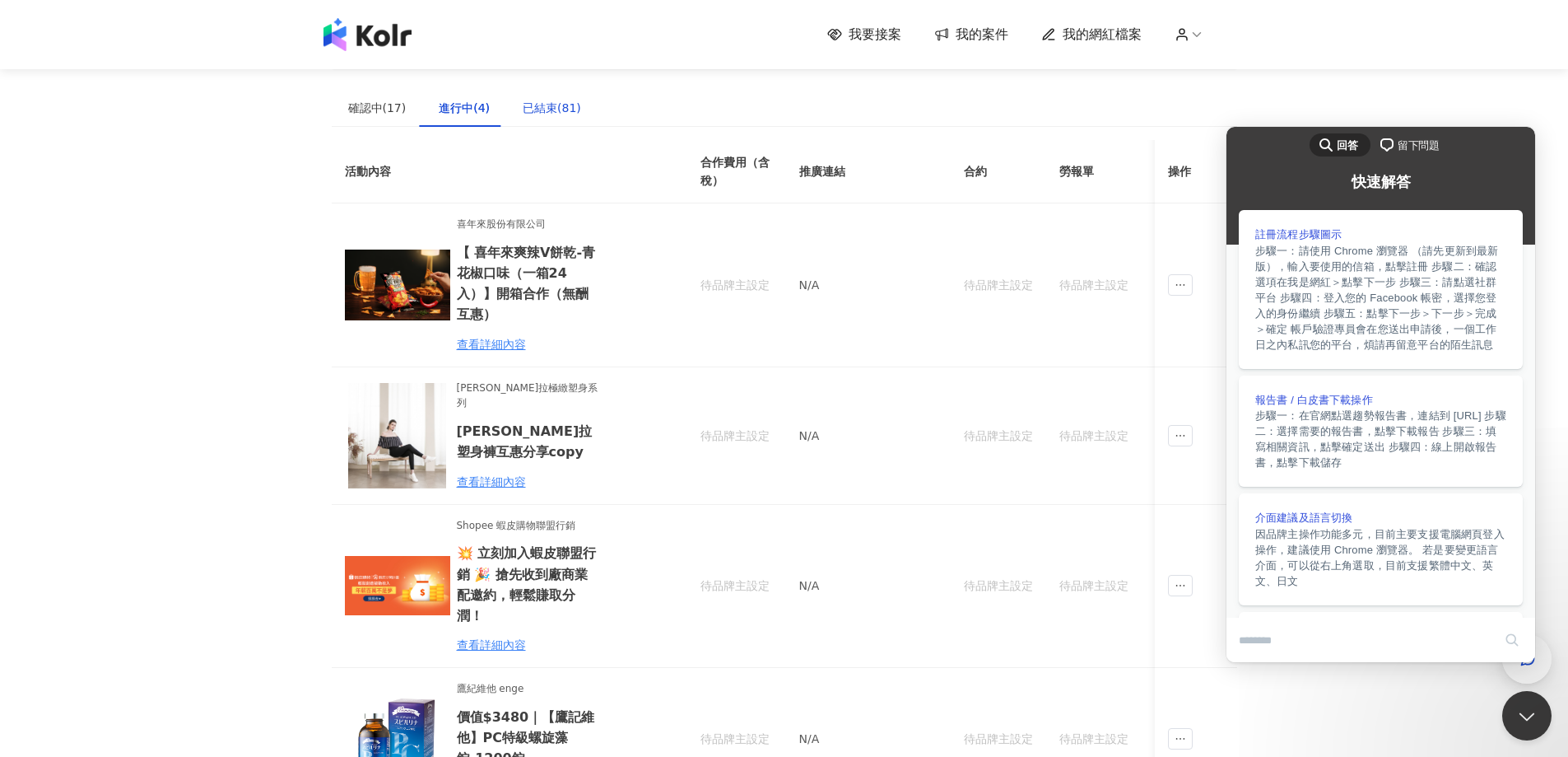
click at [550, 107] on div "已結束(81)" at bounding box center [551, 107] width 58 height 18
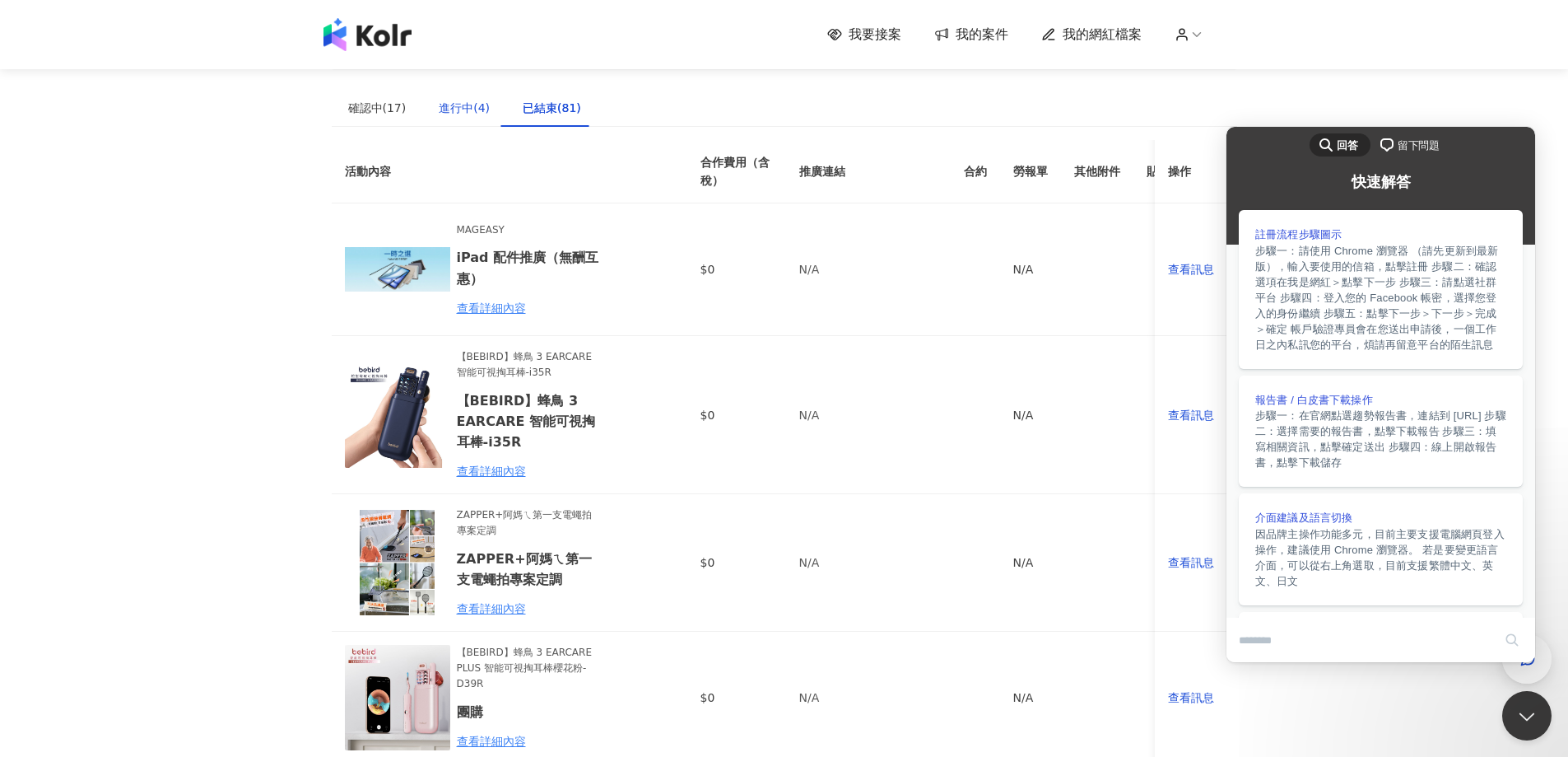
click at [445, 109] on div "進行中(4)" at bounding box center [464, 107] width 51 height 18
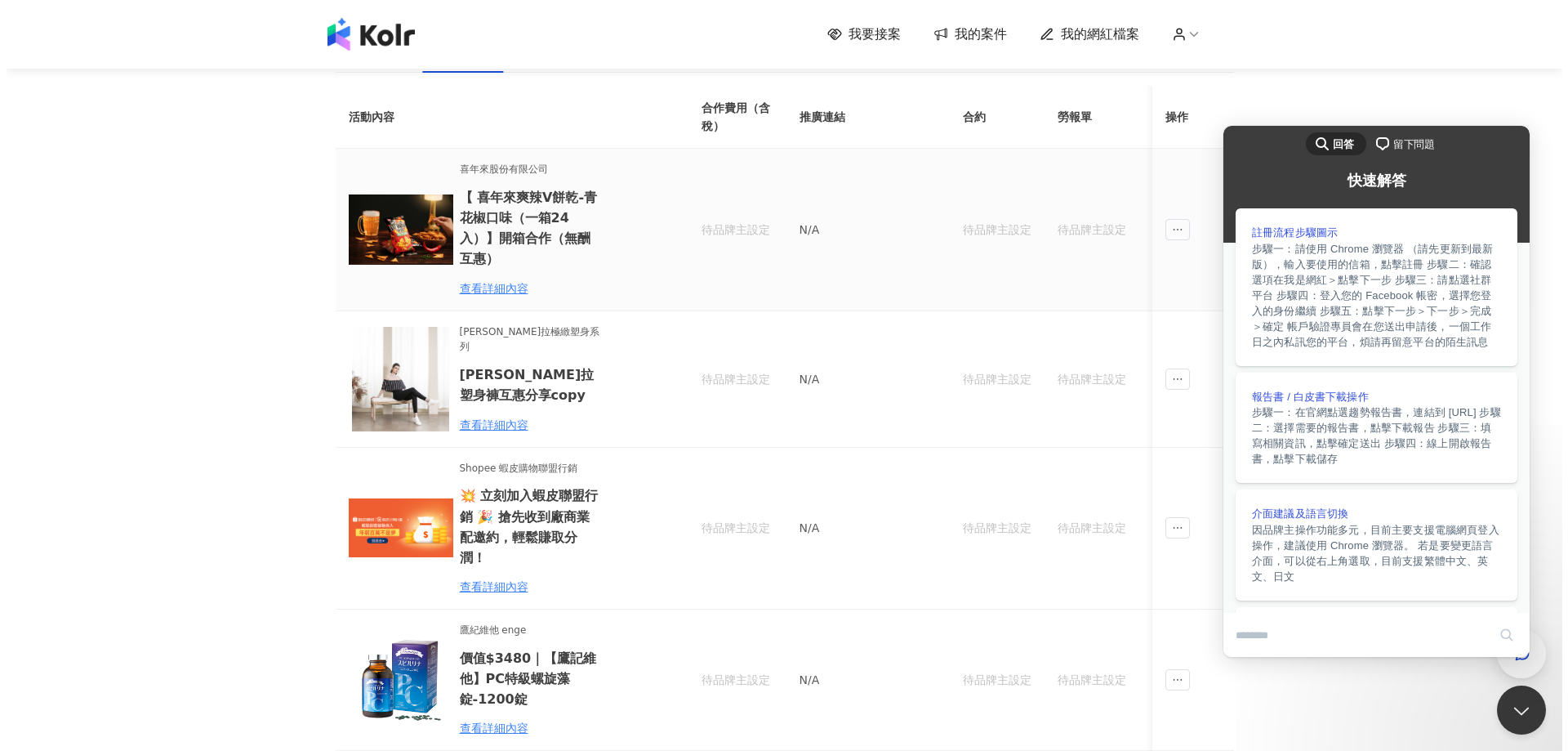
scroll to position [82, 0]
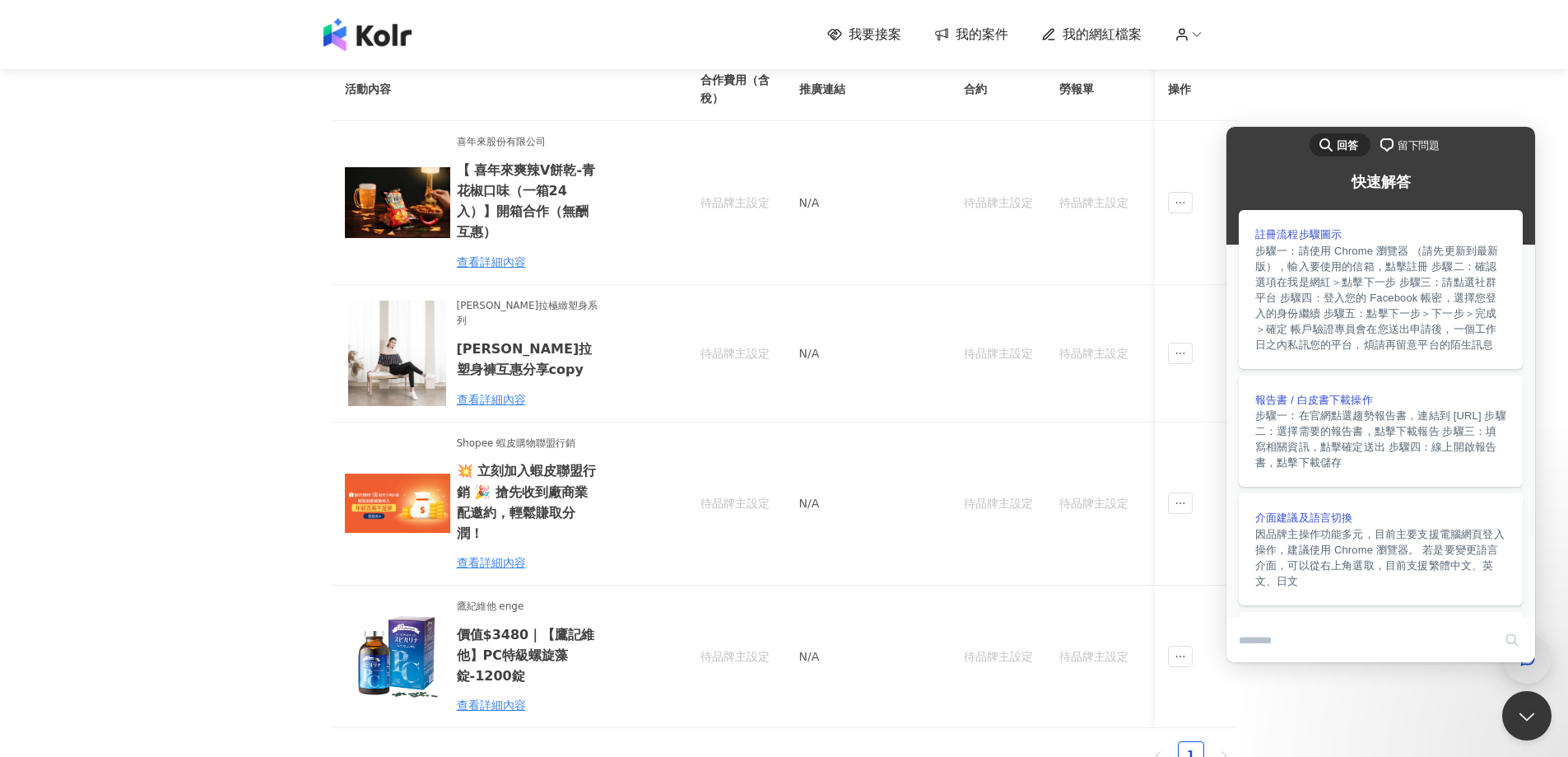
click at [1522, 668] on span "button" at bounding box center [1528, 659] width 16 height 20
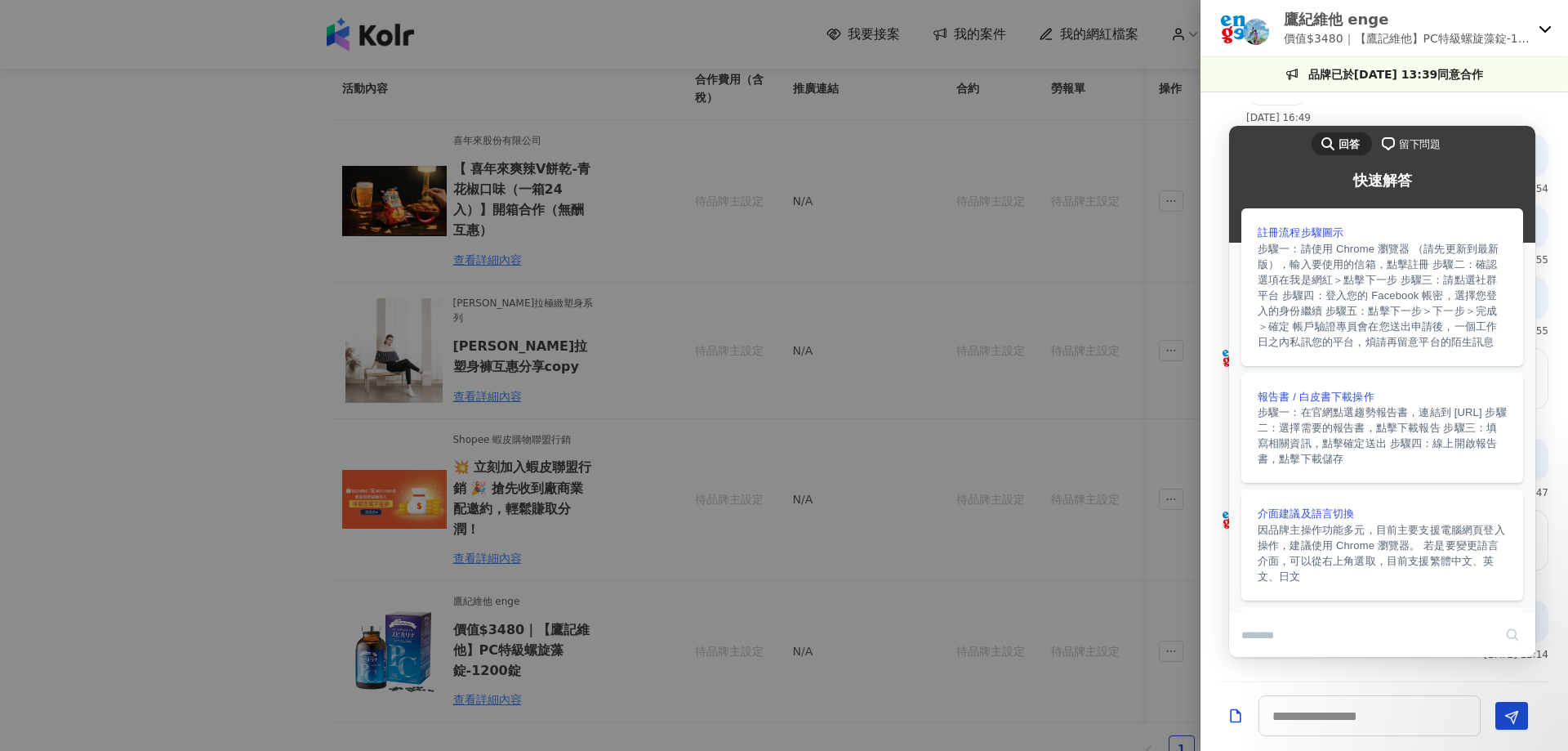
scroll to position [2060, 0]
click at [1380, 135] on div "已發文 2024/10/23 13:54" at bounding box center [1384, 170] width 367 height 71
drag, startPoint x: 1375, startPoint y: 111, endPoint x: 1388, endPoint y: 74, distance: 39.2
click at [1376, 110] on div "謝謝您 2024/10/22 16:49" at bounding box center [1384, 99] width 367 height 73
drag, startPoint x: 1274, startPoint y: 208, endPoint x: 1288, endPoint y: 247, distance: 41.4
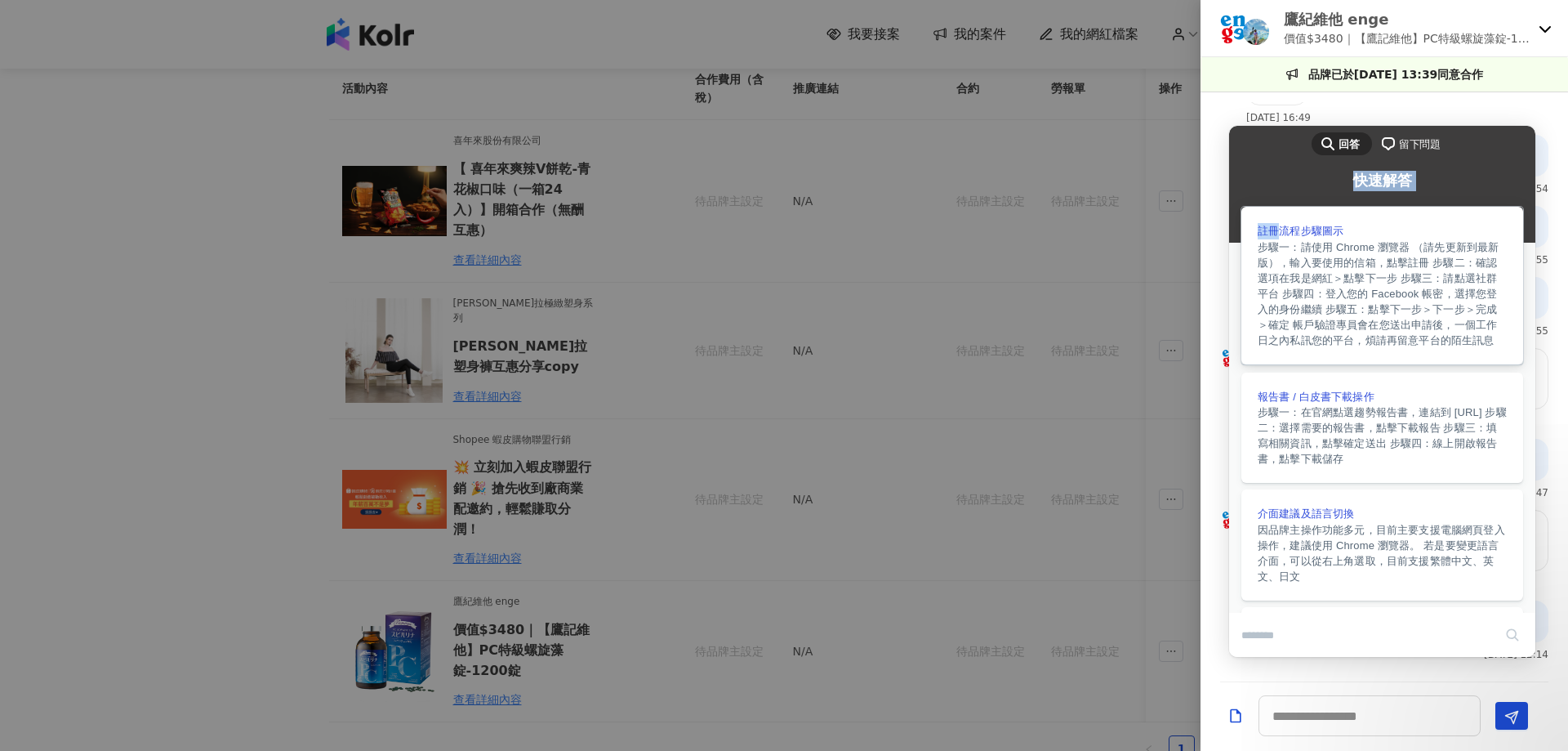
click at [1287, 245] on div "search-medium 回答 chat-square 留下問題 快速解答 註冊流程步驟圖示 步驟一：請使用 Chrome 瀏覽器 （請先更新到最新版），輸…" at bounding box center [1382, 369] width 306 height 487
click at [1523, 92] on div "再麻煩您修改一下合約 謝謝~ 2024/10/14 17:44 20241014-_-_.pdf 2024/10/15 09:13 這部分再請您確認，謝謝 2…" at bounding box center [1384, 387] width 367 height 589
click at [1546, 47] on div "鷹紀維他 enge 價值$3480｜【鷹記維他】PC特級螺旋藻錠-1200錠" at bounding box center [1384, 28] width 367 height 57
click at [1539, 30] on icon at bounding box center [1545, 28] width 13 height 13
click at [1538, 29] on div "鷹紀維他 enge 價值$3480｜【鷹記維他】PC特級螺旋藻錠-1200錠" at bounding box center [1384, 28] width 367 height 57
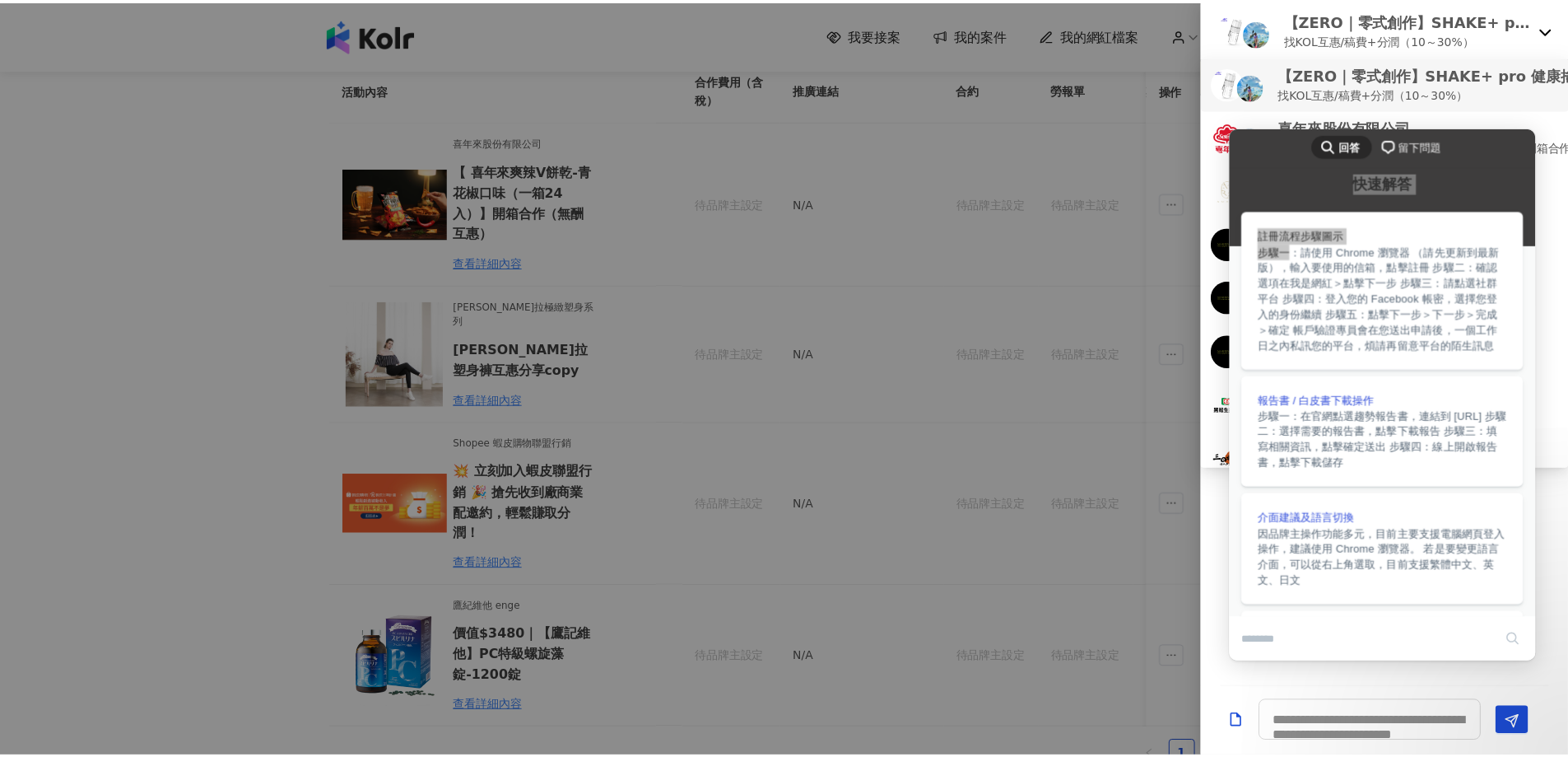
scroll to position [0, 0]
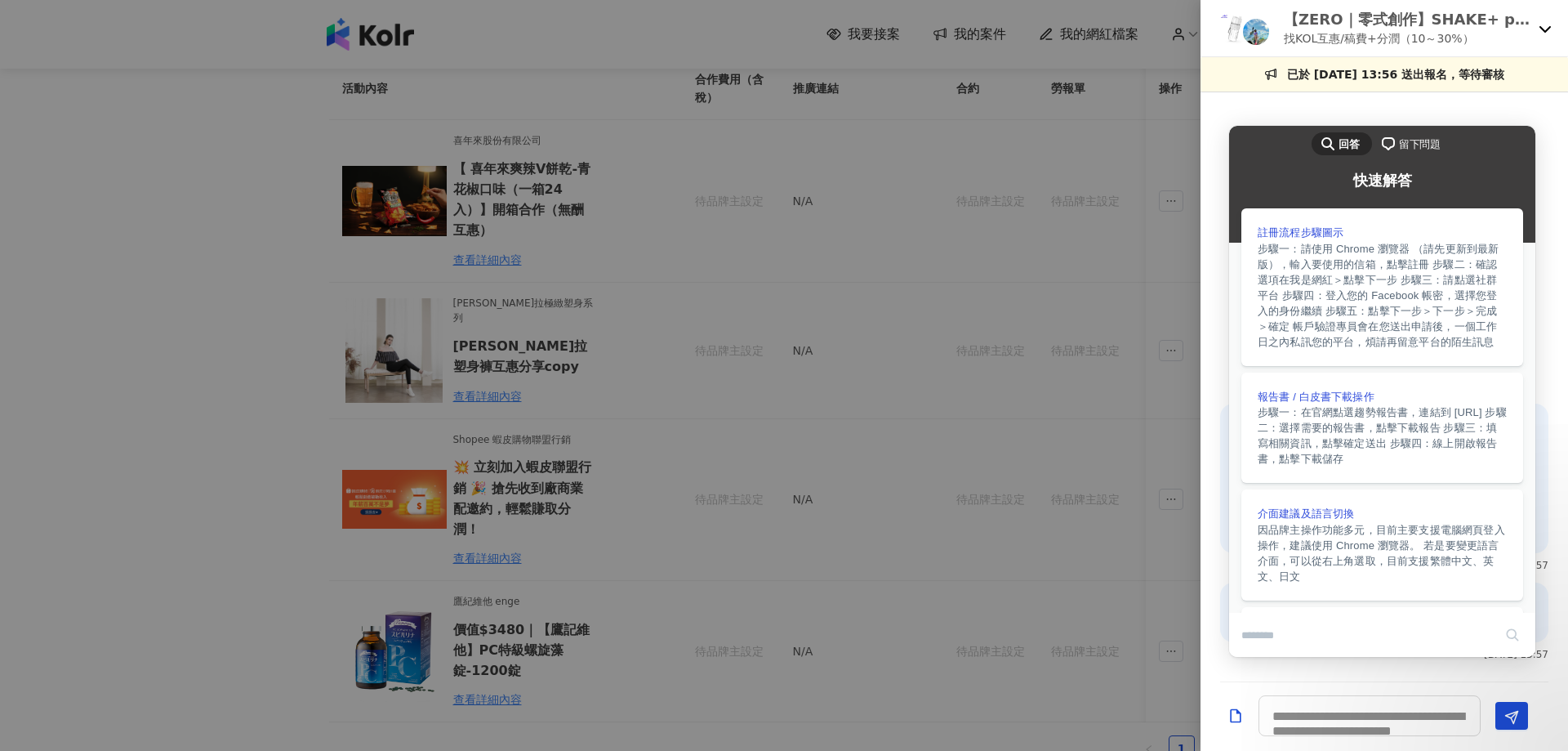
click at [1287, 129] on div "search-medium 回答 chat-square 留下問題" at bounding box center [1382, 146] width 306 height 39
click at [228, 669] on html "我要接案 我的案件 我的網紅檔案 建議執行流程 確認中(17) 進行中(4) 已結束(81) 邀請中 報名中 活動內容 合作金額 合作方式 邀請發送時間 邀請…" at bounding box center [784, 294] width 1568 height 751
click at [1291, 184] on h2 "快速解答" at bounding box center [1383, 178] width 273 height 26
drag, startPoint x: 1548, startPoint y: 27, endPoint x: 1503, endPoint y: 53, distance: 52.0
click at [1548, 27] on icon at bounding box center [1545, 28] width 13 height 13
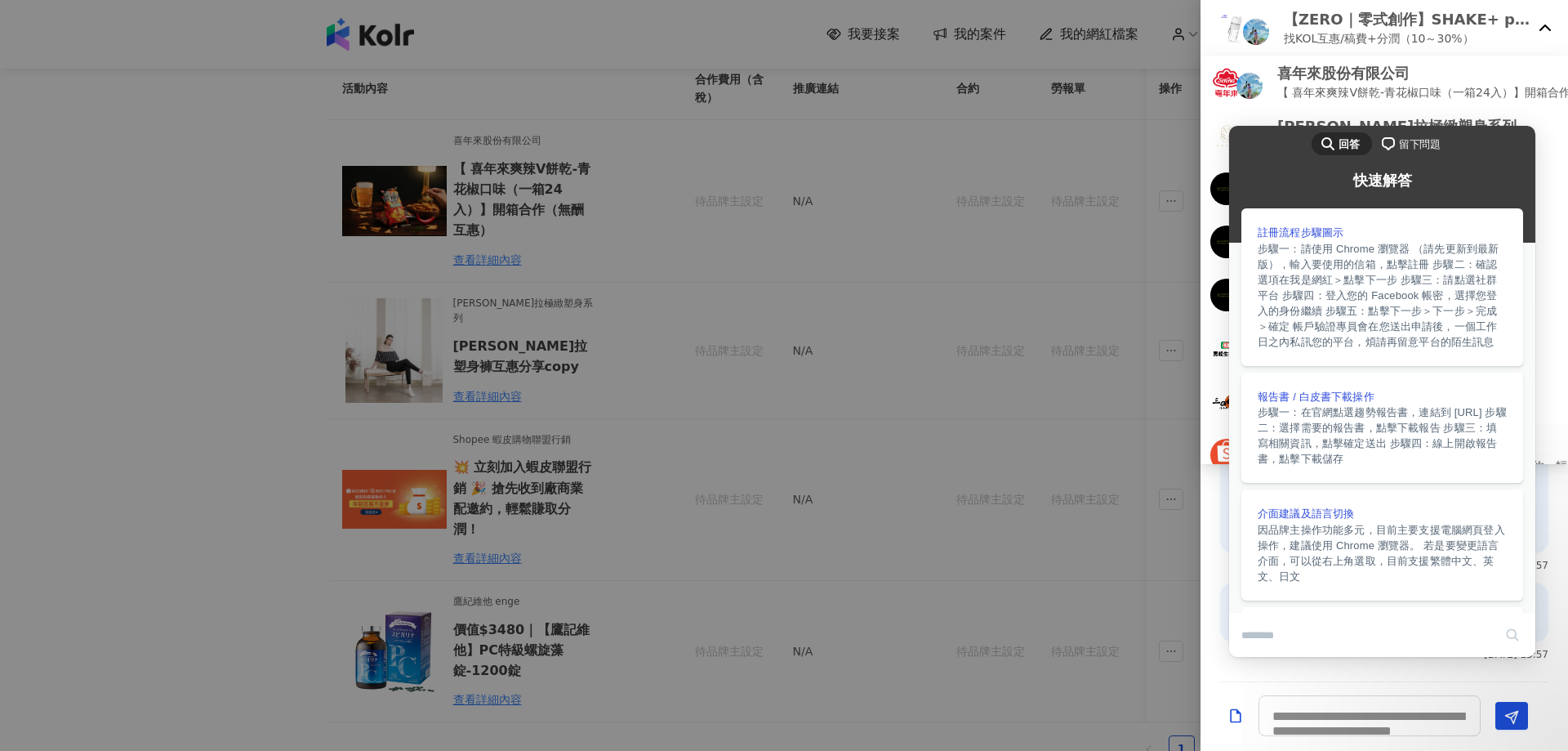
click at [144, 95] on div at bounding box center [784, 376] width 1568 height 751
